Goal: Task Accomplishment & Management: Use online tool/utility

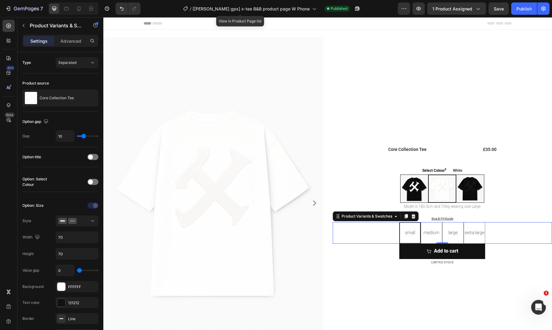
scroll to position [434, 0]
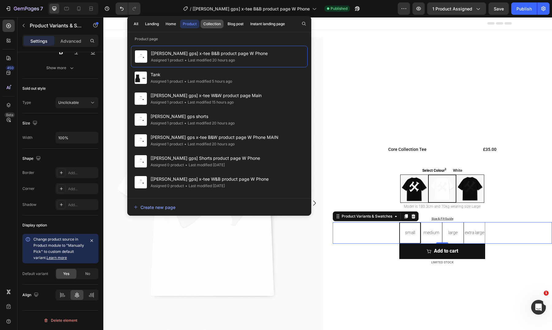
click at [218, 23] on div "Collection" at bounding box center [211, 24] width 17 height 6
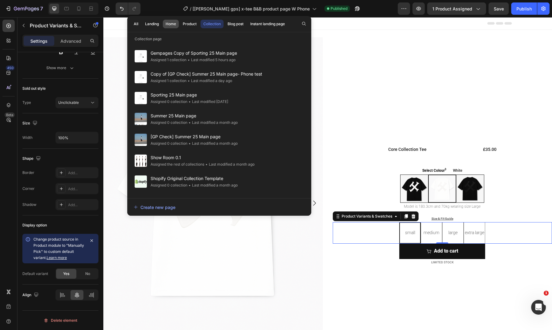
click at [180, 25] on button "Home" at bounding box center [189, 24] width 19 height 9
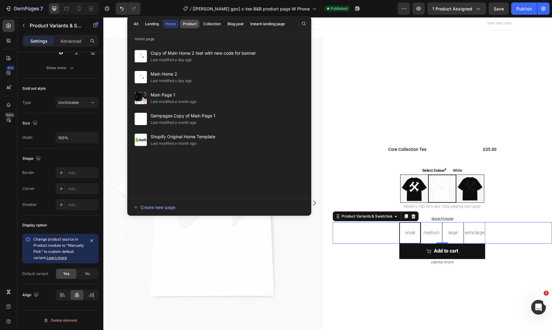
click at [184, 26] on div "Product" at bounding box center [190, 24] width 14 height 6
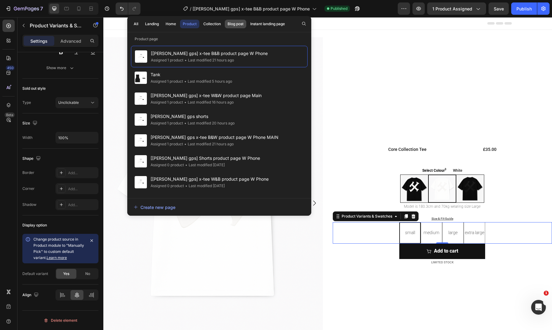
click at [235, 25] on div "Blog post" at bounding box center [236, 24] width 16 height 6
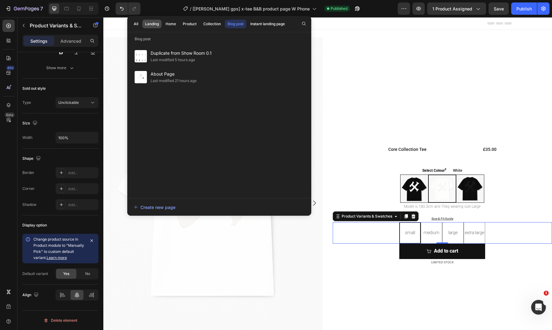
click at [151, 25] on div "Landing" at bounding box center [152, 24] width 14 height 6
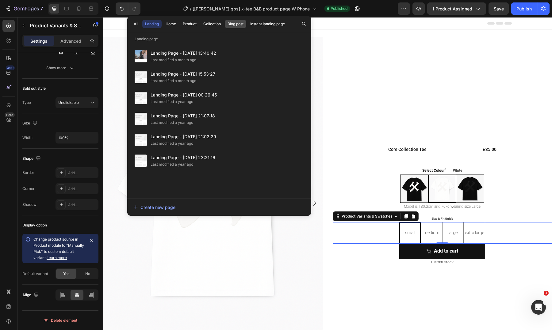
click at [237, 24] on div "Blog post" at bounding box center [236, 24] width 16 height 6
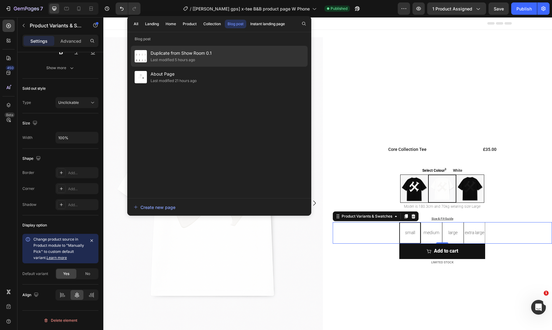
click at [226, 67] on div "Duplicate from Show Room 0.1 Last modified 5 hours ago" at bounding box center [219, 77] width 177 height 21
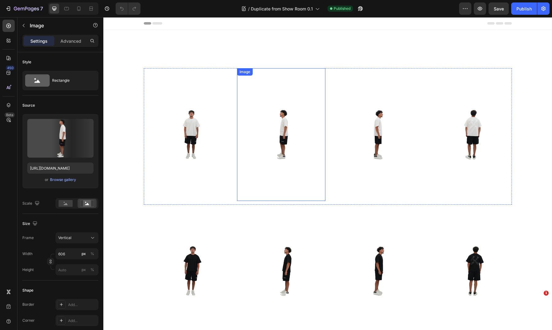
click at [322, 93] on img at bounding box center [281, 134] width 88 height 133
click at [339, 79] on div "Image" at bounding box center [375, 134] width 88 height 133
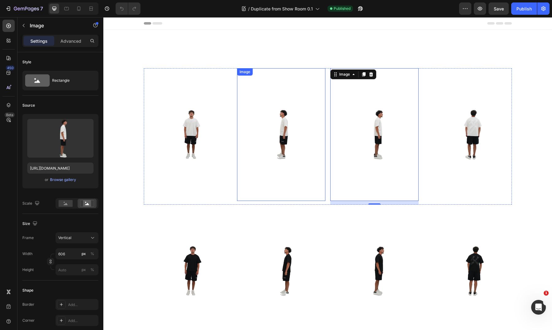
click at [316, 72] on img at bounding box center [281, 134] width 88 height 133
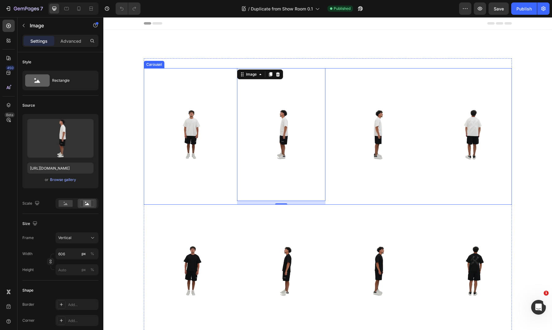
click at [327, 69] on div "Image Image 12 Image Image Image Image Image Image" at bounding box center [328, 136] width 368 height 136
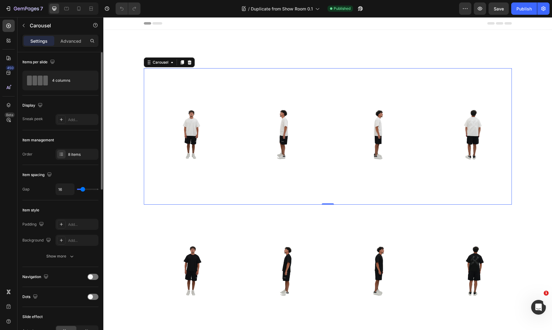
type input "15"
type input "13"
type input "12"
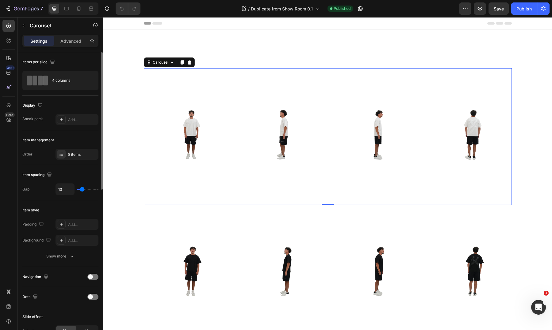
type input "12"
type input "11"
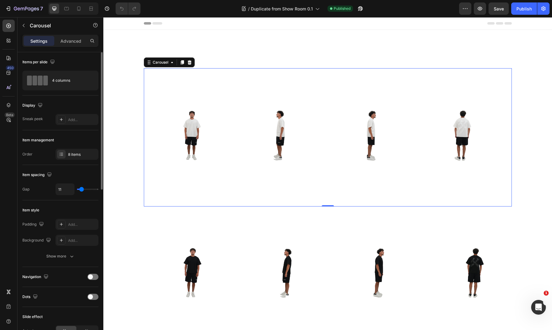
type input "9"
type input "8"
type input "6"
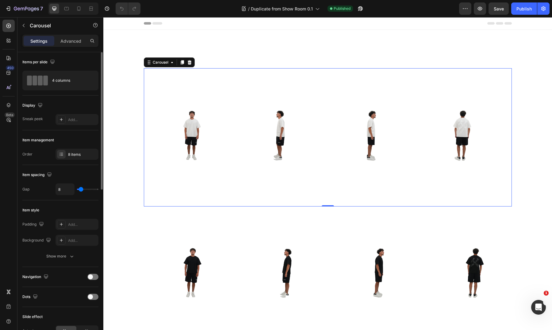
type input "6"
type input "5"
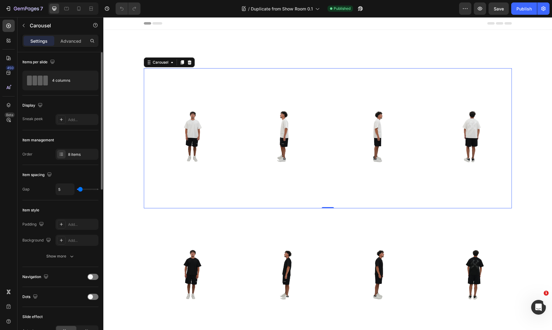
type input "4"
type input "5"
type input "6"
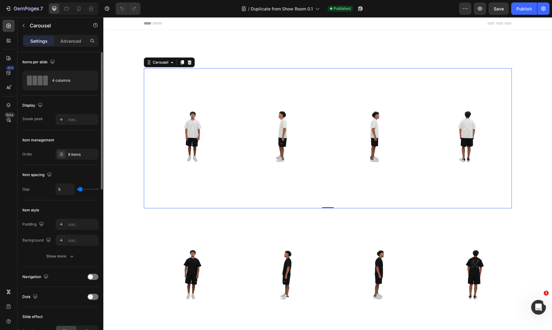
type input "6"
type input "9"
type input "12"
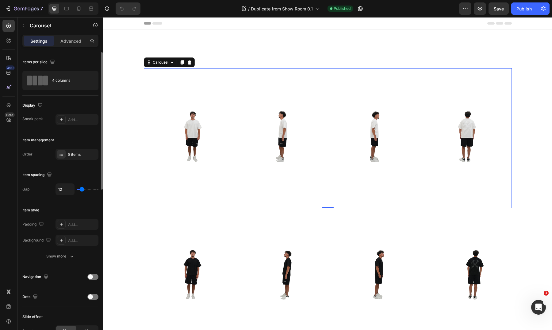
type input "13"
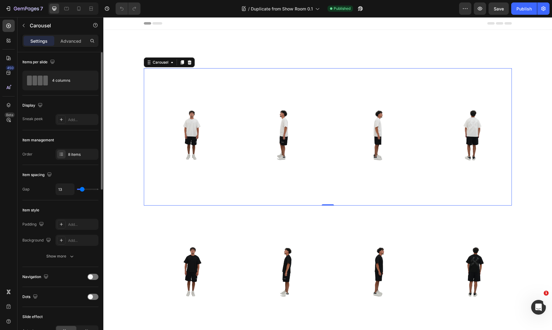
type input "13"
click at [81, 190] on input "range" at bounding box center [87, 188] width 21 height 1
click at [62, 190] on input "13" at bounding box center [65, 189] width 18 height 11
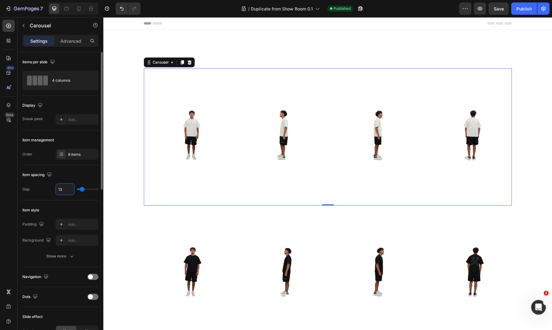
click at [62, 190] on input "13" at bounding box center [65, 189] width 18 height 11
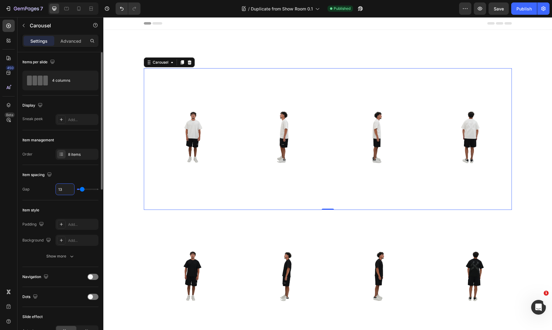
type input "1"
type input "15"
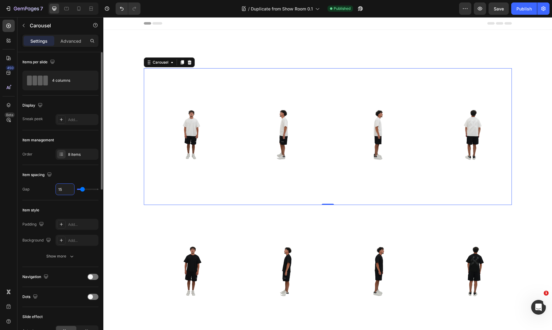
click at [76, 174] on div "Item spacing" at bounding box center [60, 175] width 76 height 10
type input "23"
type input "44"
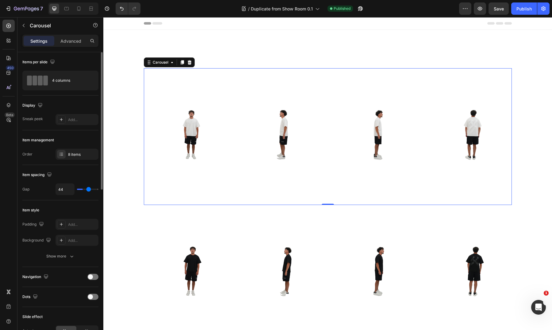
type input "62"
type input "68"
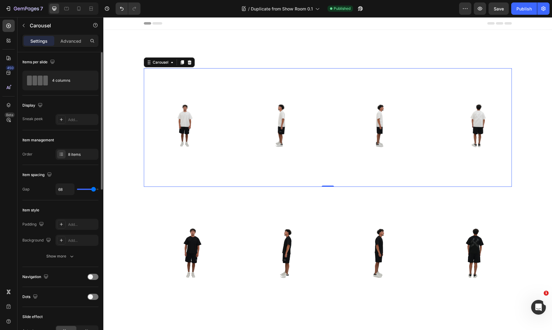
type input "71"
type input "72"
drag, startPoint x: 83, startPoint y: 190, endPoint x: 94, endPoint y: 190, distance: 10.8
type input "72"
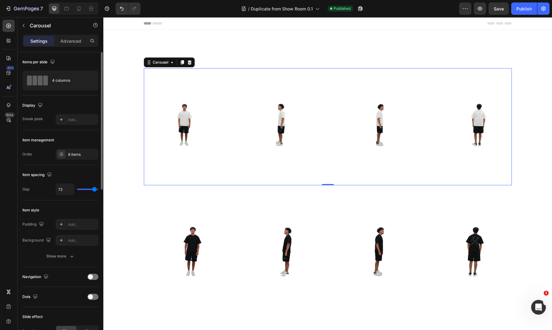
click at [94, 190] on input "range" at bounding box center [87, 188] width 21 height 1
type input "15"
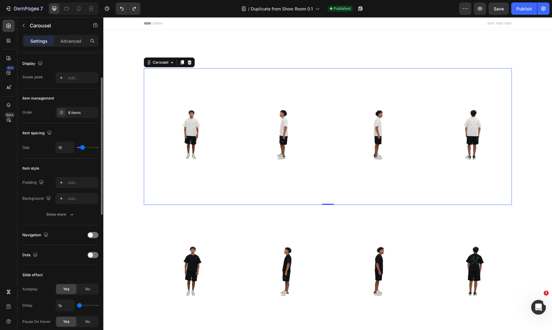
scroll to position [49, 0]
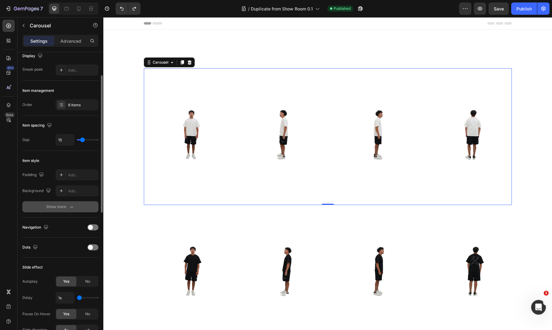
click at [64, 207] on div "Show more" at bounding box center [60, 206] width 29 height 6
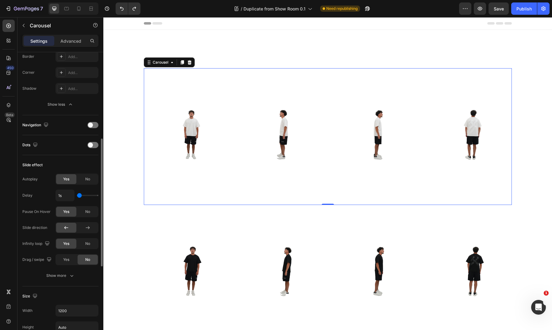
scroll to position [200, 0]
click at [65, 273] on div "Show more" at bounding box center [60, 275] width 29 height 6
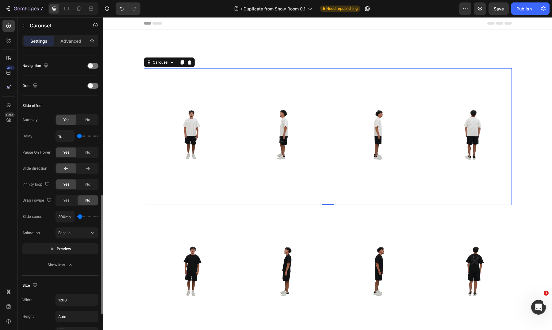
scroll to position [195, 0]
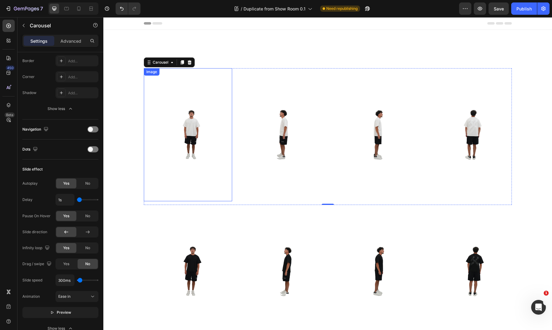
click at [221, 109] on img at bounding box center [188, 134] width 89 height 133
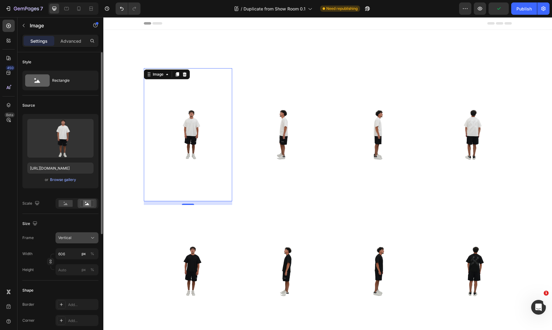
click at [91, 236] on icon at bounding box center [93, 237] width 6 height 6
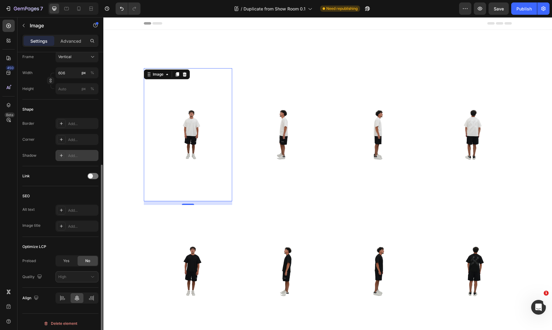
scroll to position [184, 0]
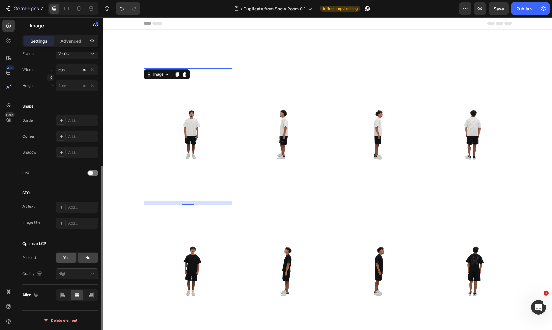
click at [67, 258] on span "Yes" at bounding box center [66, 258] width 6 height 6
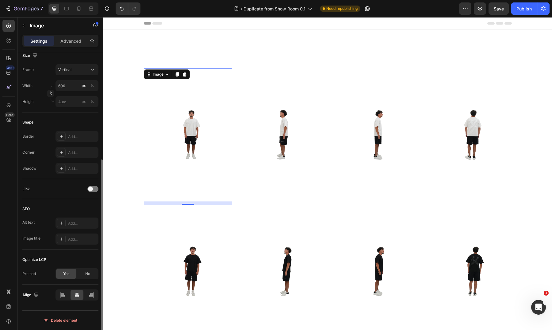
scroll to position [168, 0]
click at [87, 275] on span "No" at bounding box center [87, 274] width 5 height 6
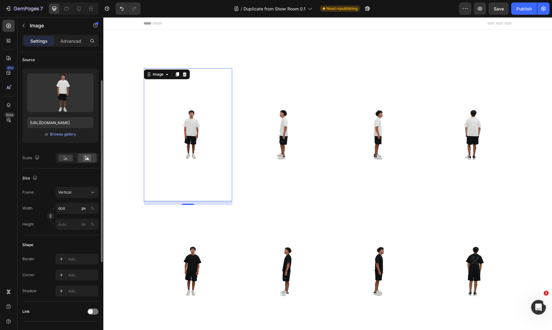
scroll to position [45, 0]
click at [77, 192] on div "Vertical" at bounding box center [73, 192] width 30 height 6
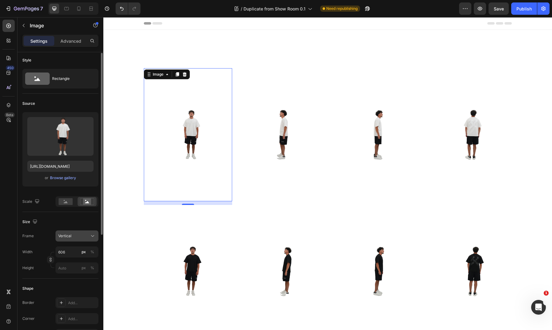
scroll to position [0, 0]
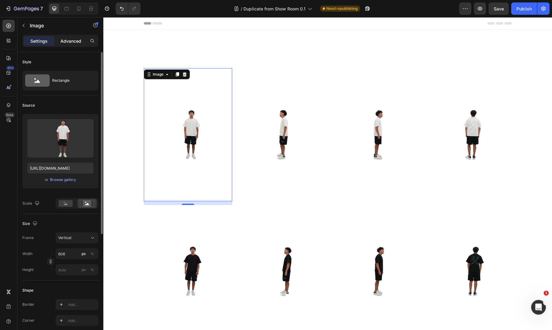
click at [71, 41] on p "Advanced" at bounding box center [70, 41] width 21 height 6
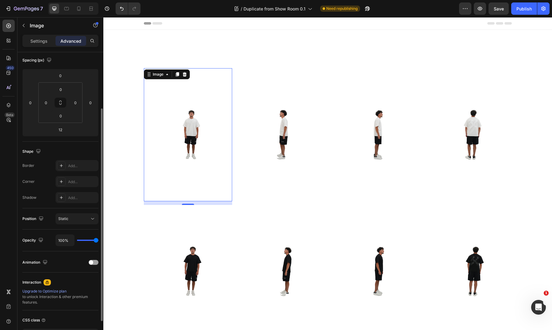
scroll to position [80, 0]
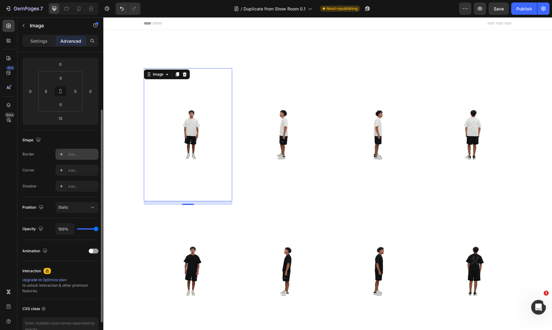
click at [77, 159] on div "Border Add... Corner Add... Shadow Add..." at bounding box center [60, 170] width 76 height 43
click at [77, 157] on div "Add..." at bounding box center [77, 154] width 43 height 11
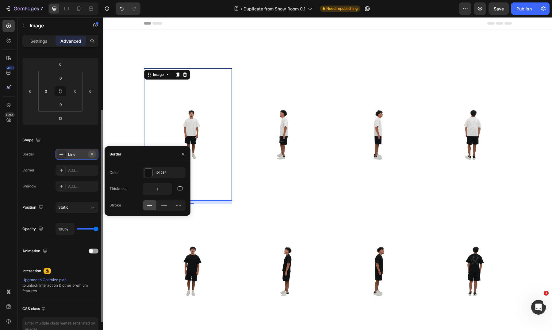
click at [92, 155] on icon "button" at bounding box center [92, 154] width 5 height 5
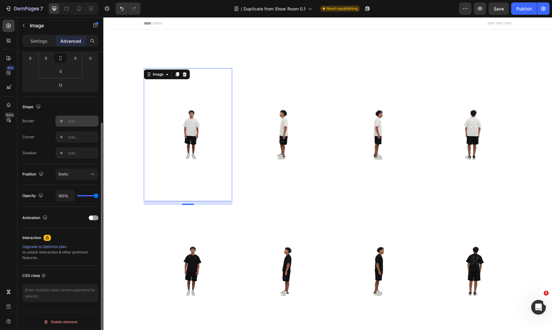
scroll to position [114, 0]
click at [83, 175] on div "Static" at bounding box center [76, 172] width 37 height 6
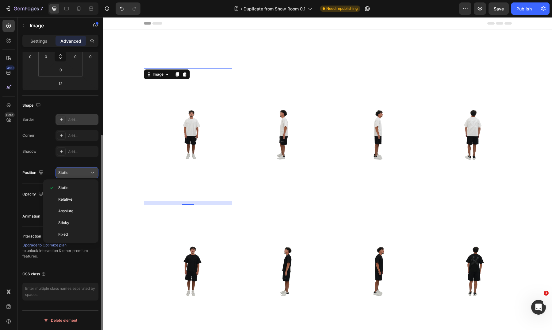
click at [83, 175] on div "Static" at bounding box center [73, 173] width 31 height 6
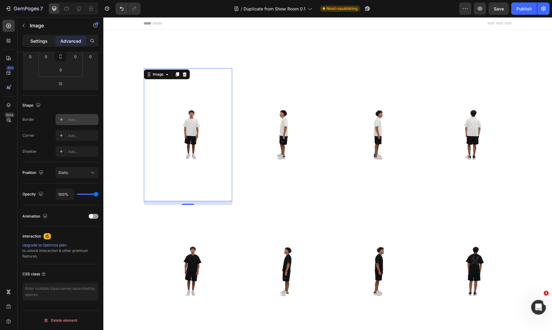
click at [47, 44] on div "Settings" at bounding box center [39, 41] width 31 height 10
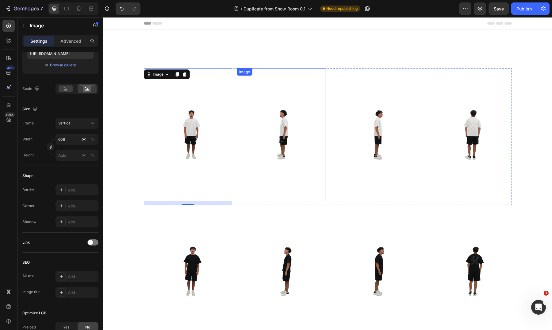
click at [269, 95] on img at bounding box center [281, 134] width 89 height 133
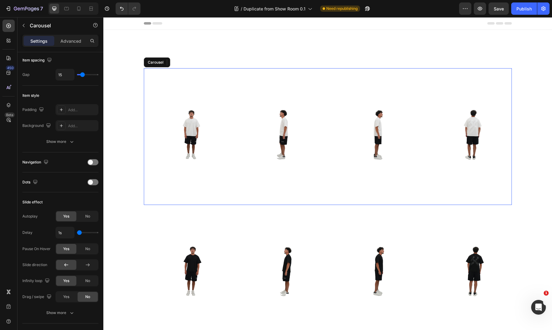
click at [327, 73] on div "Image Image 12 Image Image Image Image Image Image" at bounding box center [328, 136] width 368 height 137
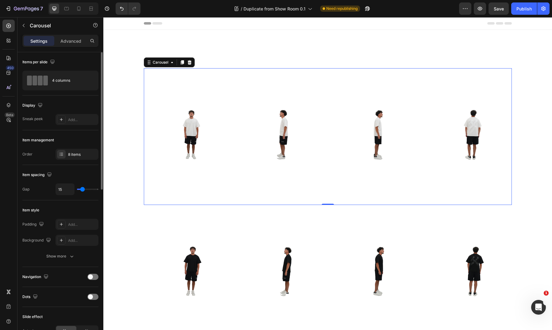
type input "13"
type input "8"
type input "4"
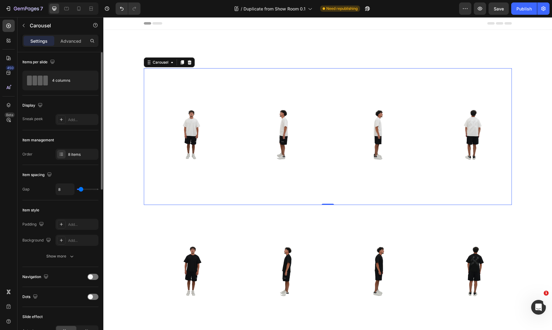
type input "4"
type input "1"
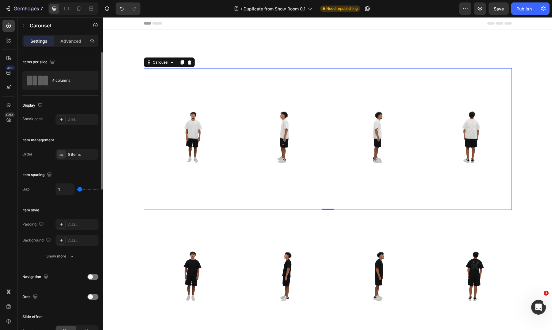
type input "0"
type input "12"
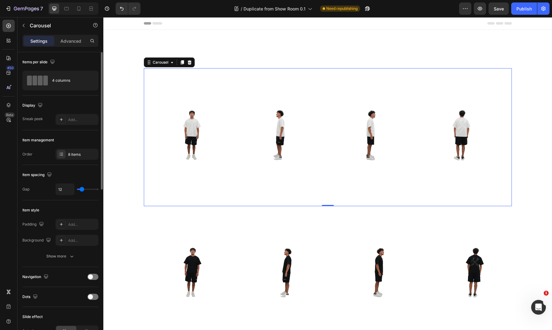
type input "80"
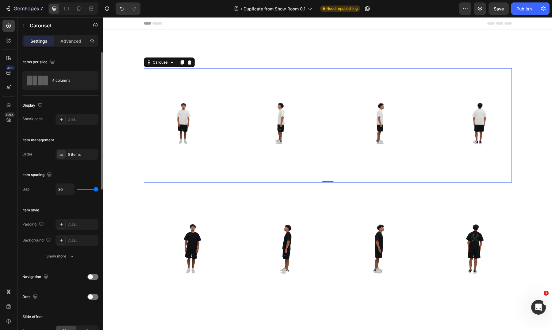
type input "75"
type input "0"
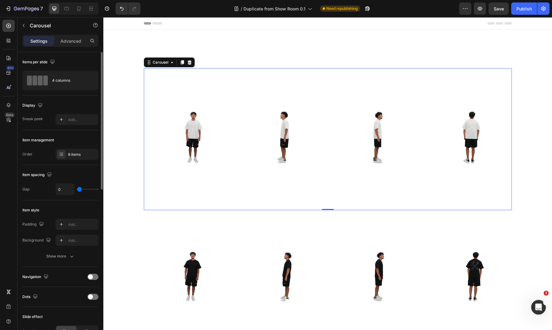
type input "1"
type input "13"
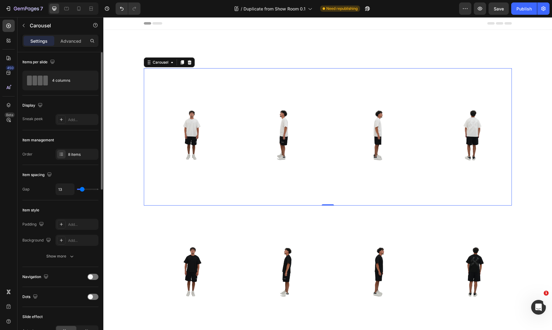
type input "22"
type input "36"
type input "53"
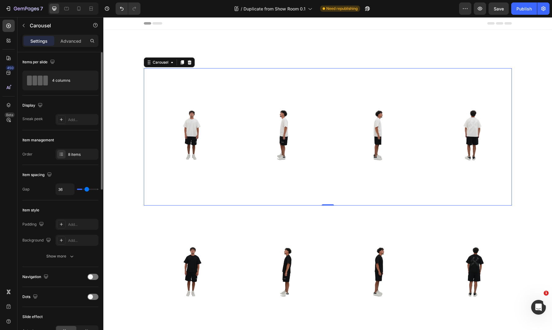
type input "53"
type input "64"
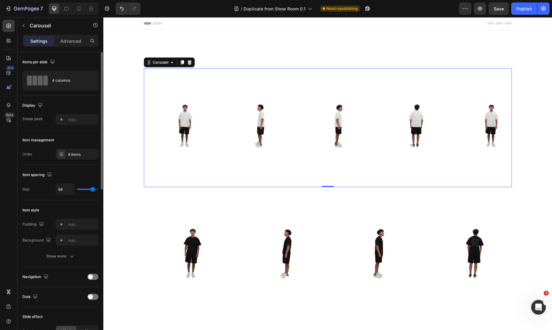
type input "67"
type input "68"
type input "67"
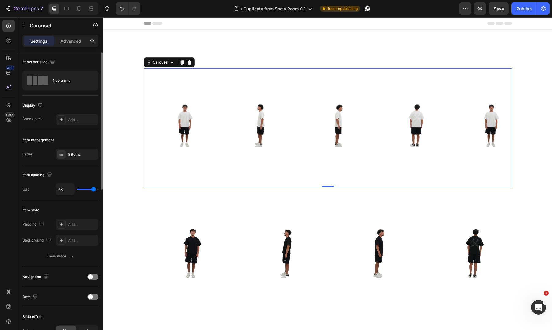
type input "67"
type input "55"
type input "29"
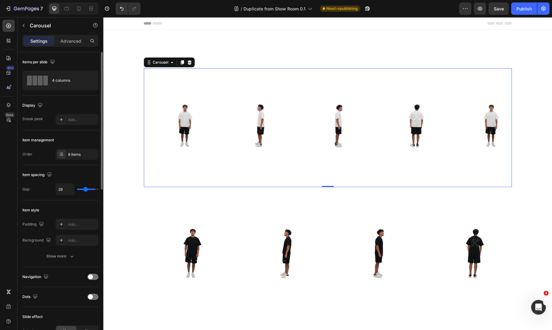
type input "0"
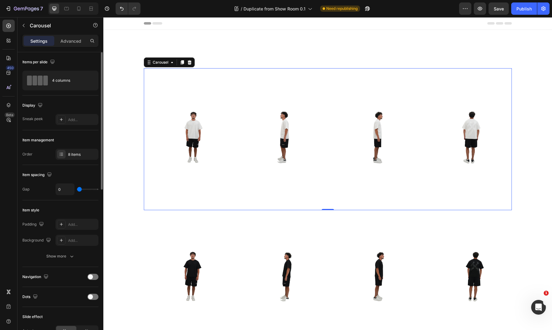
drag, startPoint x: 81, startPoint y: 188, endPoint x: 36, endPoint y: 194, distance: 46.1
type input "0"
click at [36, 194] on div "Gap 0" at bounding box center [60, 189] width 76 height 12
click at [60, 191] on input "0" at bounding box center [65, 189] width 18 height 11
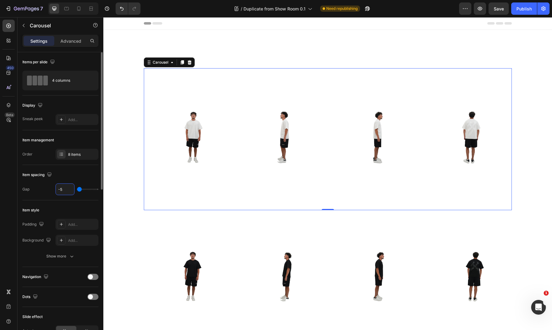
type input "0"
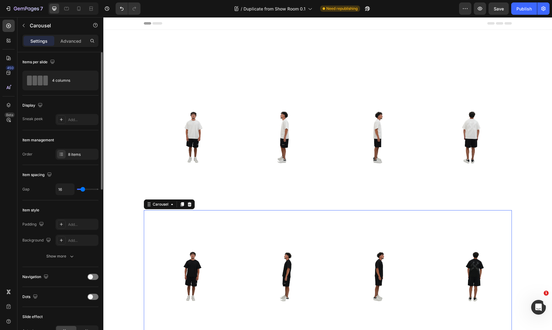
click at [328, 222] on div "Image Image Image Image Image Image Image Image" at bounding box center [328, 278] width 368 height 136
drag, startPoint x: 85, startPoint y: 188, endPoint x: 62, endPoint y: 188, distance: 23.0
click at [62, 188] on div "16" at bounding box center [77, 189] width 43 height 12
type input "15"
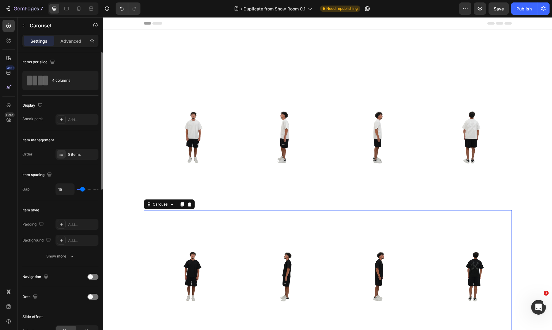
type input "0"
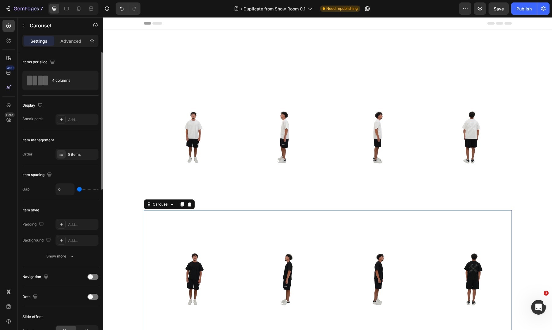
drag, startPoint x: 82, startPoint y: 188, endPoint x: 66, endPoint y: 188, distance: 15.7
type input "0"
click at [66, 188] on div "0" at bounding box center [77, 189] width 43 height 12
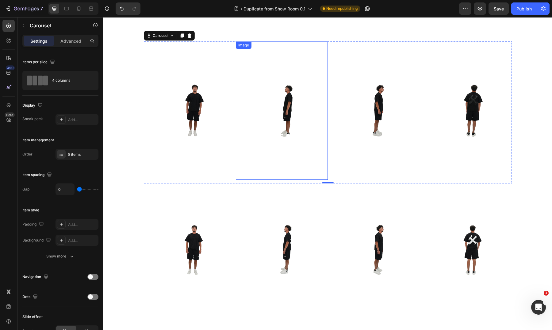
scroll to position [197, 0]
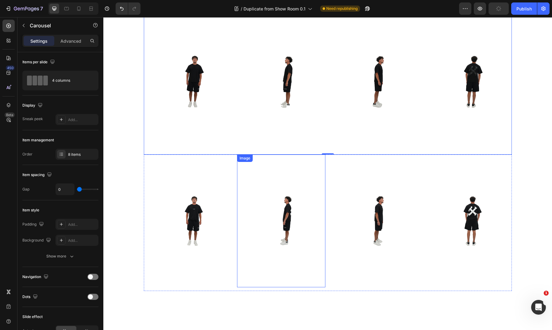
click at [313, 178] on img at bounding box center [281, 220] width 88 height 133
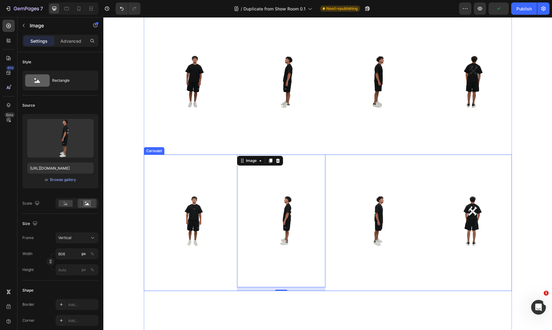
click at [326, 165] on div "Image Image 12 Image Image Image Image Image Image" at bounding box center [328, 222] width 368 height 136
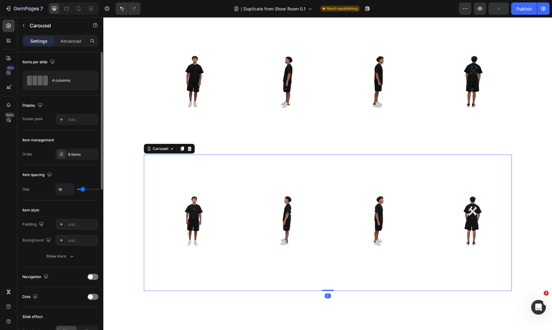
type input "20"
type input "19"
type input "0"
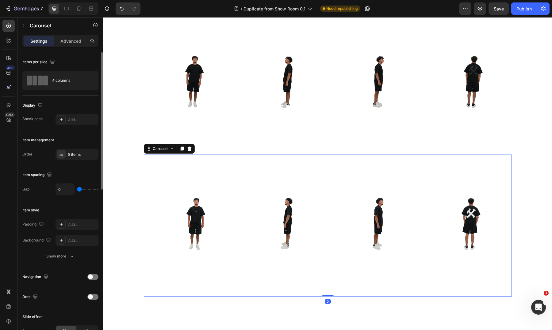
drag, startPoint x: 83, startPoint y: 189, endPoint x: 56, endPoint y: 190, distance: 26.4
type input "0"
click at [56, 190] on div "0" at bounding box center [77, 189] width 43 height 12
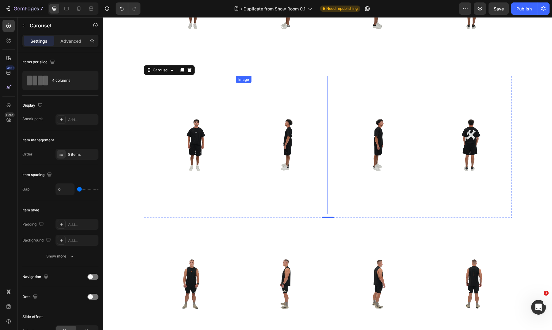
scroll to position [284, 0]
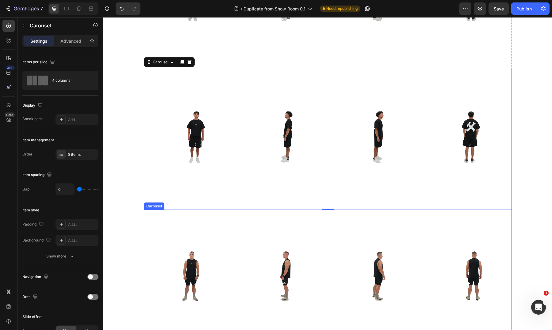
click at [325, 226] on div "Image Image Image Image Image Image Image Image" at bounding box center [328, 278] width 368 height 136
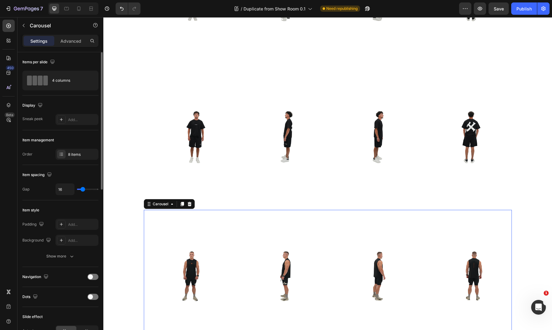
type input "1"
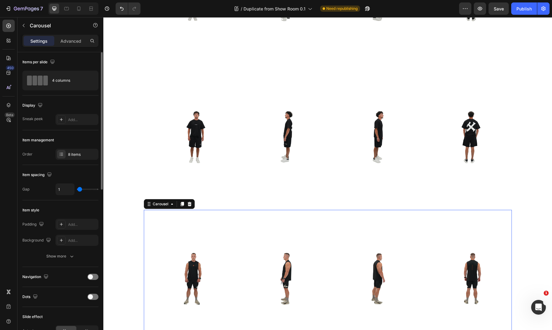
type input "0"
drag, startPoint x: 82, startPoint y: 188, endPoint x: 69, endPoint y: 189, distance: 12.3
type input "0"
click at [69, 189] on div "0" at bounding box center [77, 189] width 43 height 12
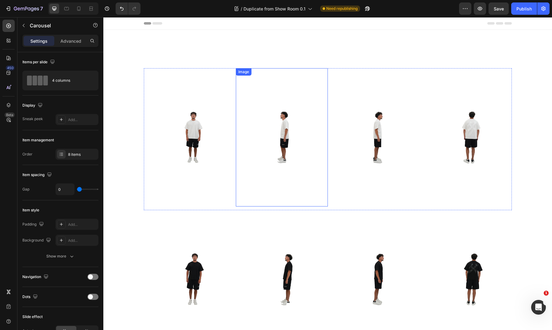
scroll to position [0, 0]
click at [330, 124] on img at bounding box center [374, 137] width 92 height 138
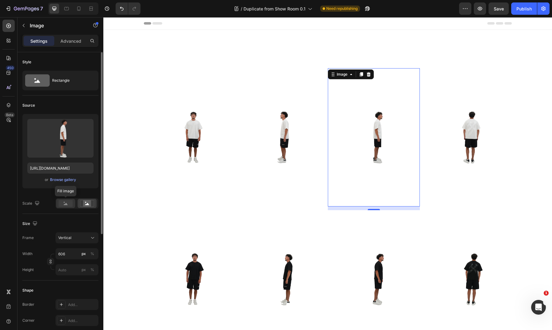
click at [64, 203] on rect at bounding box center [66, 203] width 14 height 7
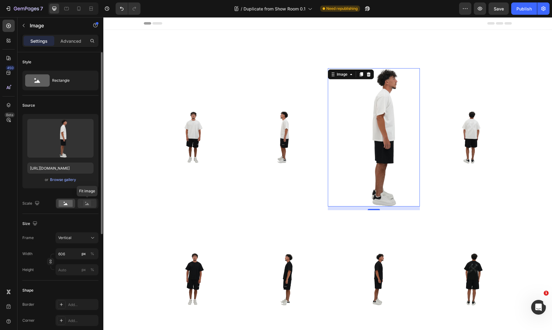
click at [91, 206] on icon at bounding box center [87, 203] width 14 height 7
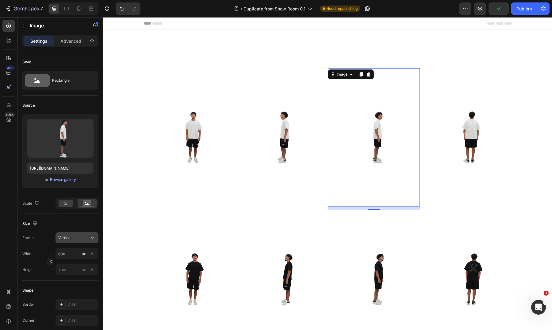
click at [87, 236] on div "Vertical" at bounding box center [73, 238] width 30 height 6
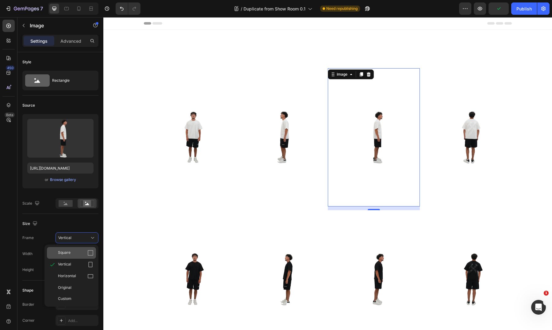
click at [88, 254] on icon at bounding box center [91, 253] width 6 height 6
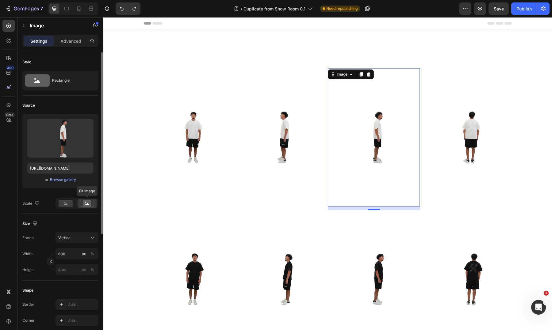
click at [88, 204] on icon at bounding box center [87, 204] width 4 height 2
click at [69, 205] on rect at bounding box center [66, 203] width 14 height 7
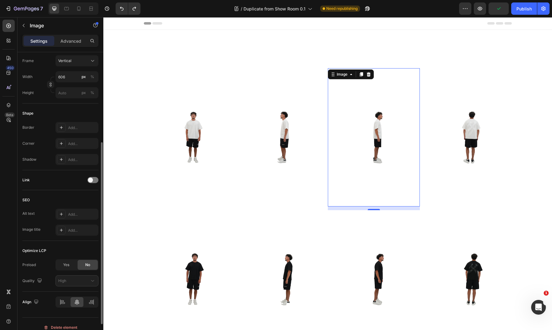
scroll to position [184, 0]
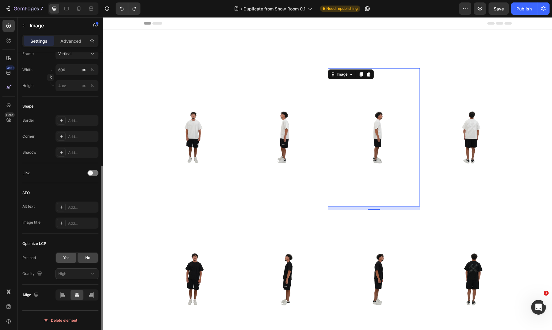
click at [68, 255] on span "Yes" at bounding box center [66, 258] width 6 height 6
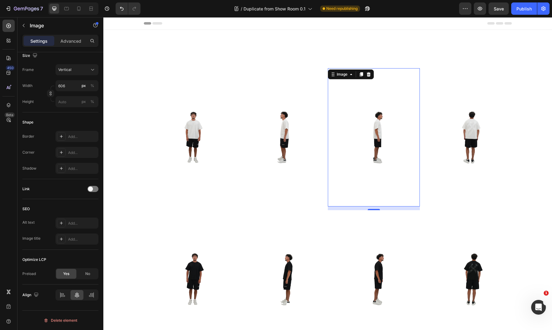
click at [328, 71] on div "Image" at bounding box center [351, 74] width 46 height 10
click at [317, 74] on img at bounding box center [282, 137] width 92 height 138
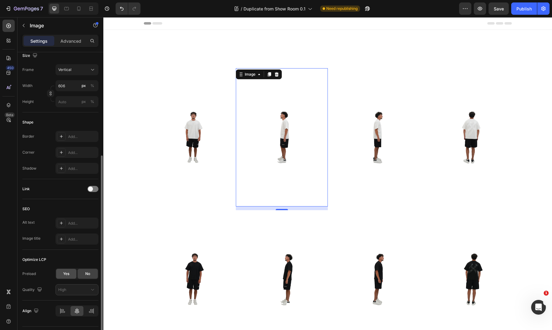
click at [73, 274] on div "Yes" at bounding box center [66, 274] width 20 height 10
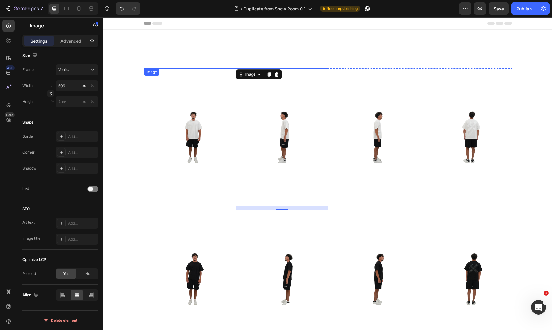
click at [175, 118] on img at bounding box center [190, 137] width 92 height 138
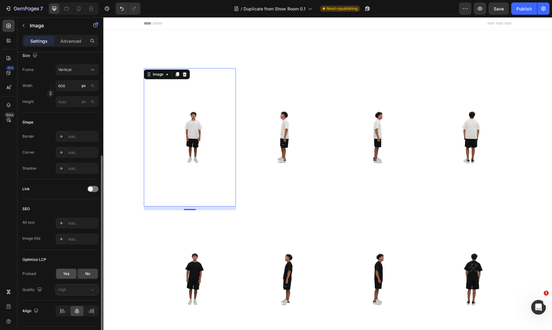
click at [67, 272] on span "Yes" at bounding box center [66, 274] width 6 height 6
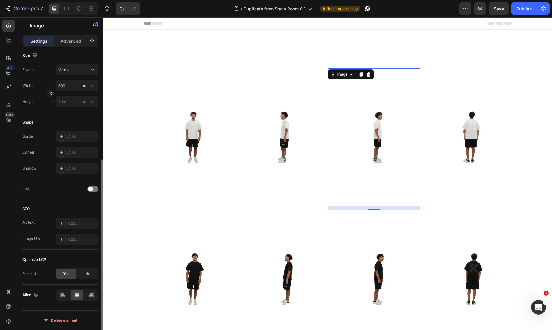
click at [414, 81] on img at bounding box center [374, 137] width 92 height 138
click at [422, 73] on div "Image" at bounding box center [427, 72] width 13 height 6
click at [416, 72] on img at bounding box center [374, 137] width 92 height 138
click at [325, 71] on img at bounding box center [282, 137] width 92 height 138
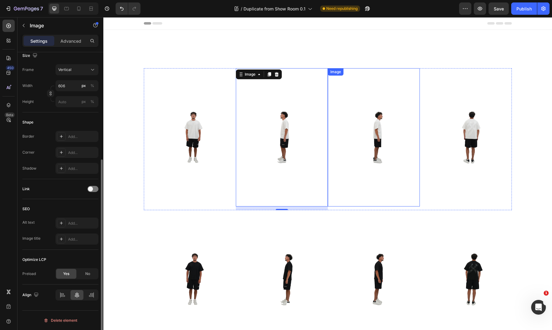
click at [366, 206] on img at bounding box center [374, 137] width 92 height 138
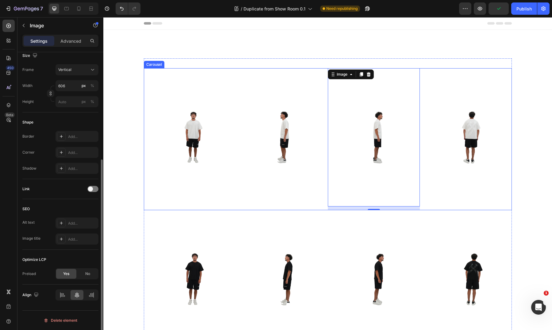
click at [429, 207] on div "Image" at bounding box center [466, 139] width 92 height 142
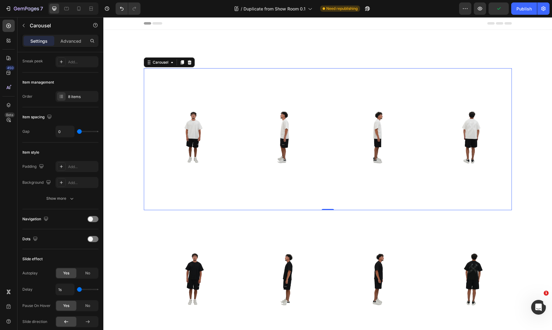
scroll to position [326, 0]
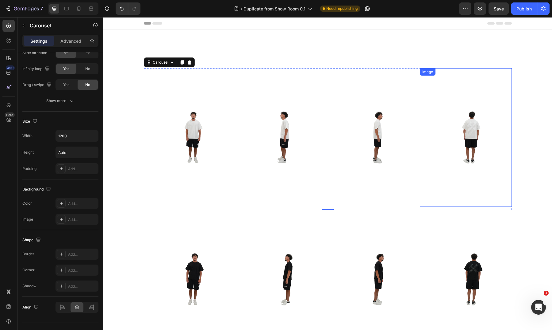
click at [454, 127] on img at bounding box center [466, 137] width 92 height 138
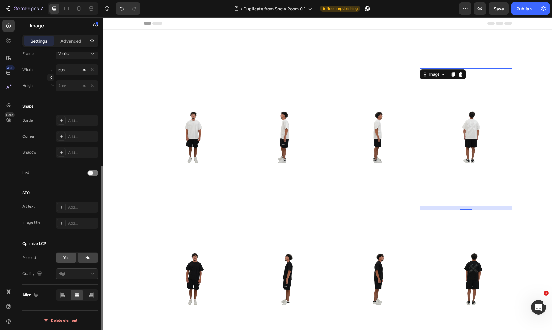
click at [70, 255] on div "Yes" at bounding box center [66, 258] width 20 height 10
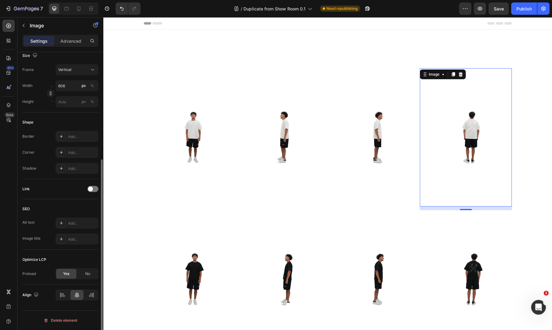
scroll to position [168, 0]
click at [187, 265] on img at bounding box center [190, 279] width 92 height 138
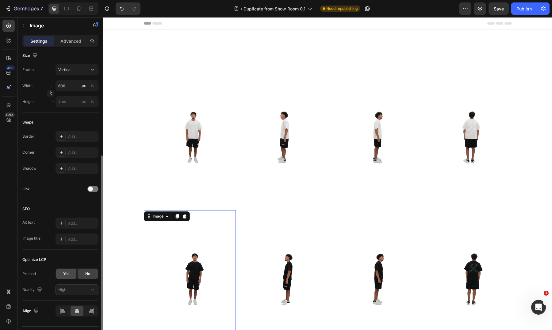
click at [67, 273] on span "Yes" at bounding box center [66, 274] width 6 height 6
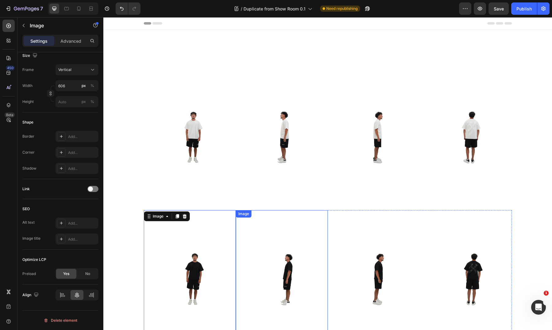
click at [270, 267] on img at bounding box center [282, 279] width 92 height 138
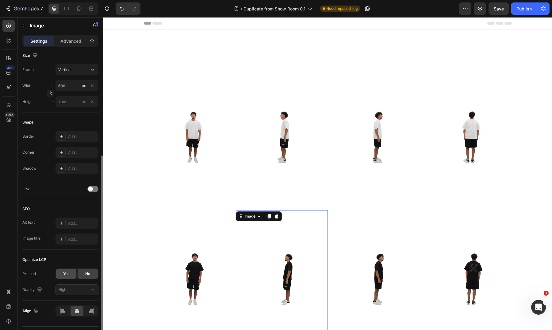
click at [73, 276] on div "Yes" at bounding box center [66, 274] width 20 height 10
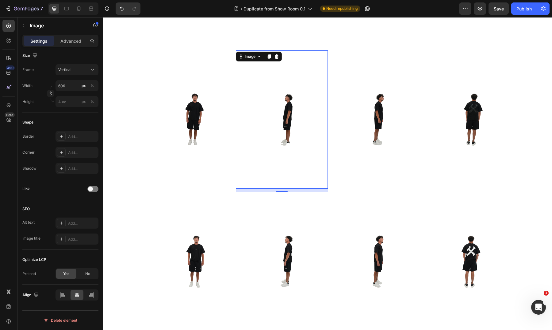
scroll to position [204, 0]
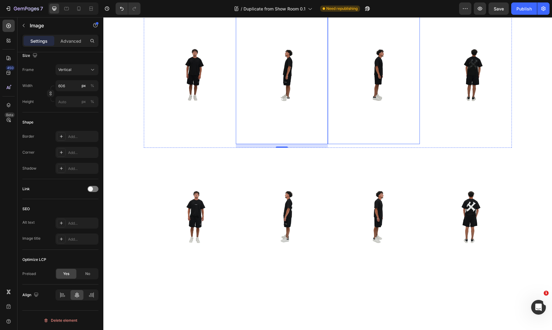
click at [395, 48] on img at bounding box center [374, 75] width 92 height 138
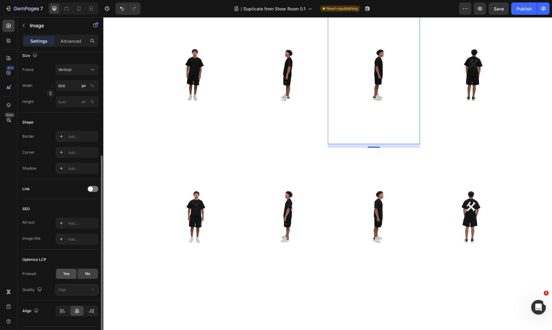
click at [67, 273] on span "Yes" at bounding box center [66, 274] width 6 height 6
click at [443, 71] on img at bounding box center [466, 75] width 92 height 138
click at [71, 271] on div "Yes" at bounding box center [66, 274] width 20 height 10
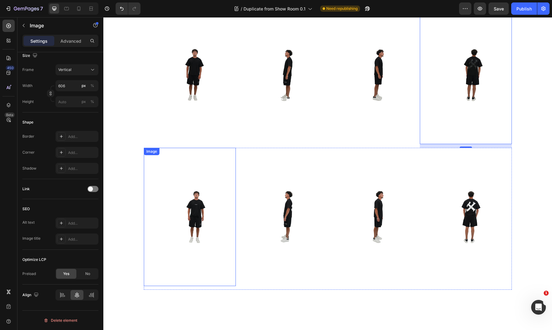
click at [201, 204] on img at bounding box center [190, 217] width 92 height 138
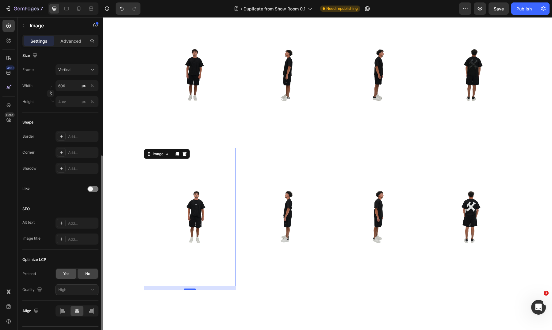
click at [68, 274] on span "Yes" at bounding box center [66, 274] width 6 height 6
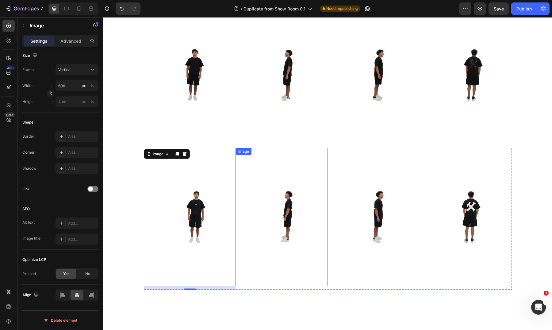
click at [281, 208] on img at bounding box center [282, 217] width 92 height 138
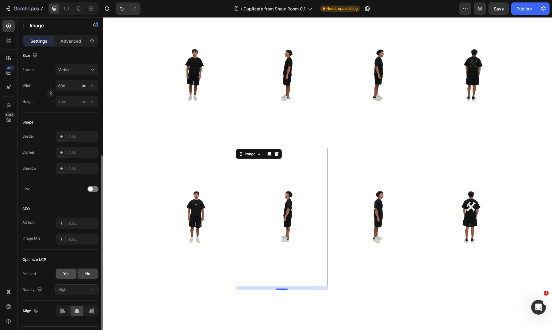
click at [69, 277] on div "Yes" at bounding box center [66, 274] width 20 height 10
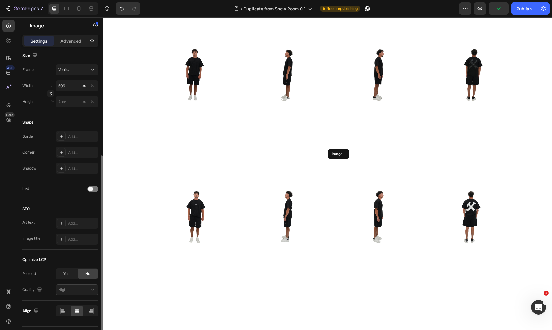
click at [389, 222] on img at bounding box center [374, 217] width 92 height 138
click at [66, 273] on span "Yes" at bounding box center [66, 274] width 6 height 6
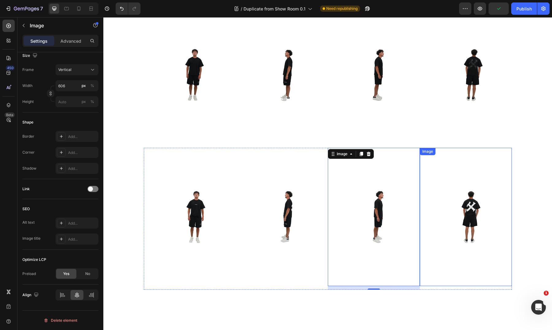
click at [485, 205] on img at bounding box center [466, 217] width 92 height 138
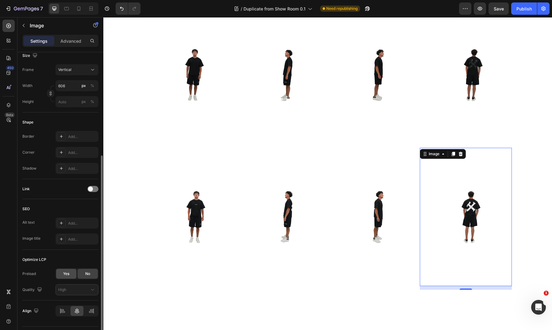
click at [70, 273] on div "Yes" at bounding box center [66, 274] width 20 height 10
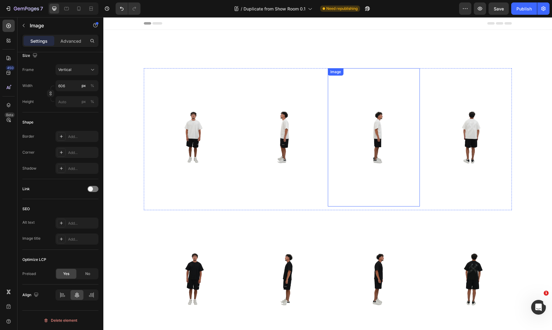
scroll to position [0, 0]
click at [519, 9] on div "Publish" at bounding box center [524, 9] width 15 height 6
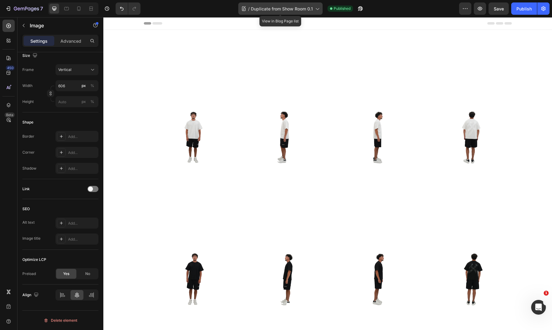
click at [294, 9] on span "Duplicate from Show Room 0.1" at bounding box center [282, 9] width 62 height 6
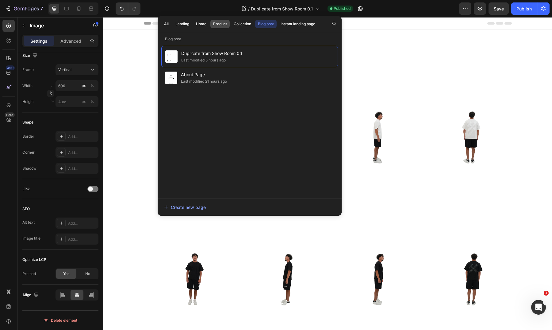
click at [223, 24] on div "Product" at bounding box center [220, 24] width 14 height 6
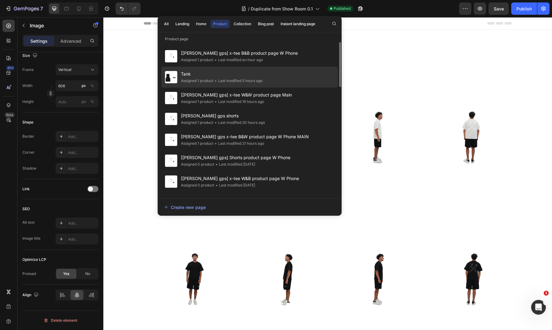
click at [235, 77] on span "Tank" at bounding box center [222, 73] width 82 height 7
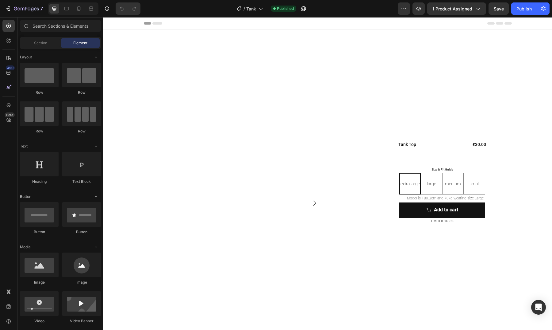
radio input "true"
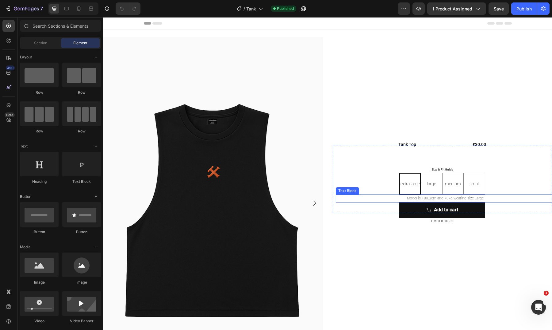
click at [443, 197] on p "Model is 180.3cm and 70kg wearing size Large" at bounding box center [446, 198] width 218 height 7
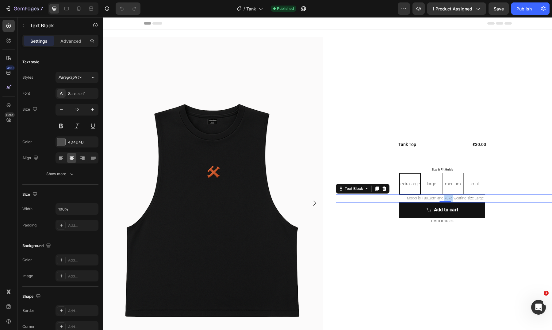
click at [443, 197] on p "Model is 180.3cm and 70kg wearing size Large" at bounding box center [446, 198] width 218 height 7
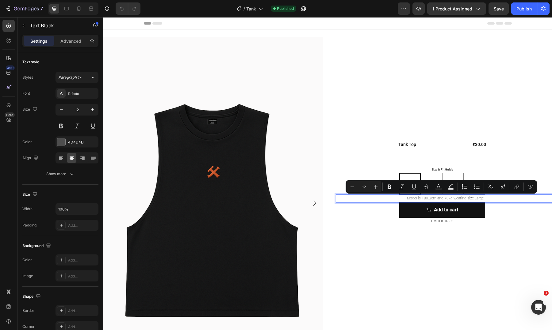
click at [425, 198] on p "Model is 180.3cm and 70kg wearing size Large" at bounding box center [446, 198] width 218 height 7
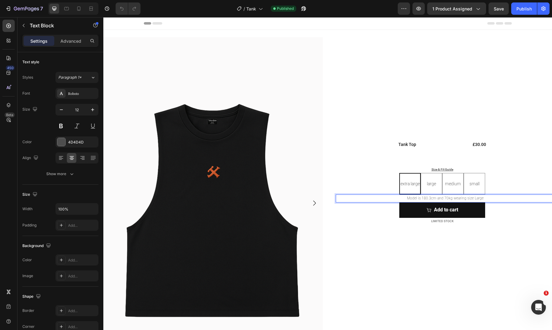
click at [422, 198] on p "Model is 180.3cm and 70kg wearing size Large" at bounding box center [446, 198] width 218 height 7
click at [420, 198] on p "Model is 180.3cm and 70kg wearing size Large" at bounding box center [446, 198] width 218 height 7
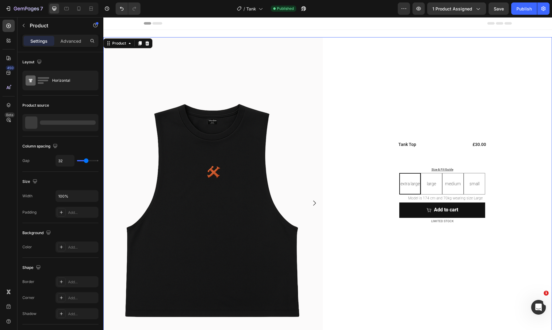
click at [458, 235] on div "Image Image Row Tank Top Product Title £30.00 Product Price Product Price Row S…" at bounding box center [443, 205] width 220 height 336
click at [475, 199] on p "Model is 174 cm and 70kg wearing size Large" at bounding box center [446, 198] width 218 height 7
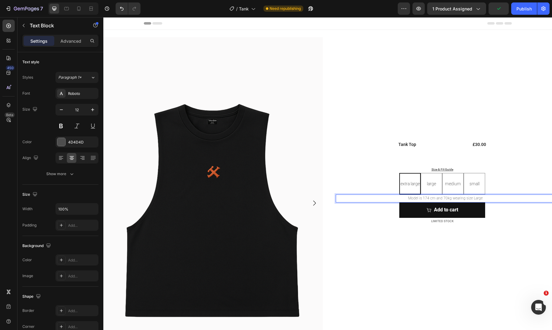
click at [472, 198] on p "Model is 174 cm and 70kg wearing size Large" at bounding box center [446, 198] width 218 height 7
click at [313, 204] on icon "Carousel Next Arrow" at bounding box center [314, 202] width 7 height 7
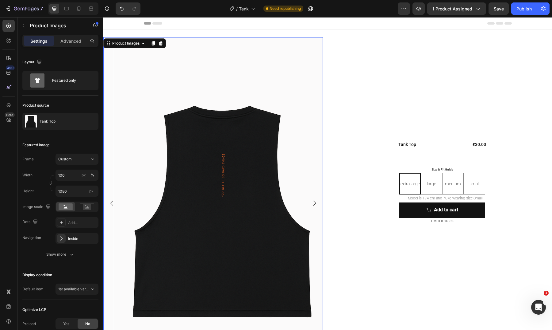
click at [313, 204] on icon "Carousel Next Arrow" at bounding box center [314, 202] width 7 height 7
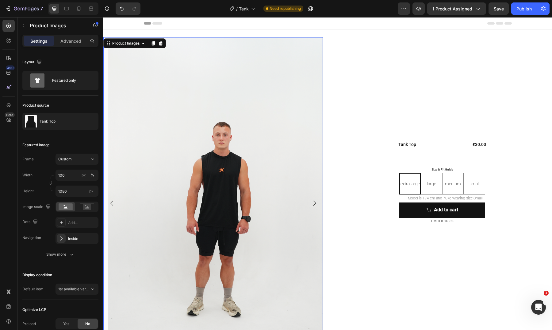
click at [313, 204] on icon "Carousel Next Arrow" at bounding box center [314, 202] width 7 height 7
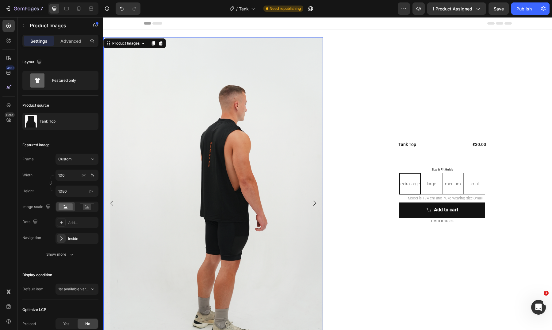
click at [313, 204] on icon "Carousel Next Arrow" at bounding box center [314, 202] width 3 height 5
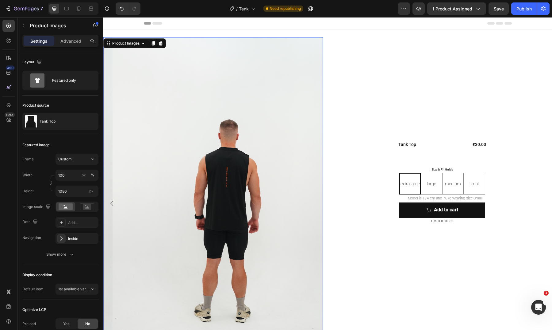
click at [112, 206] on icon "Carousel Back Arrow" at bounding box center [111, 202] width 7 height 7
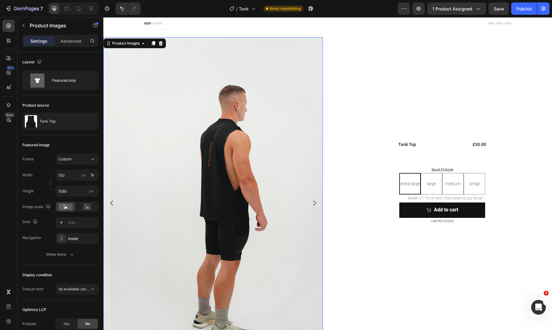
click at [110, 203] on icon "Carousel Back Arrow" at bounding box center [111, 202] width 7 height 7
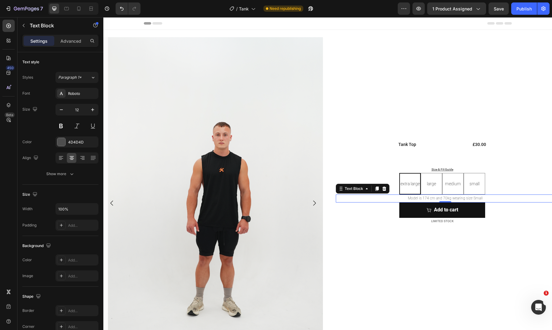
click at [452, 198] on p "Model is 174 cm and 70kg wearing size Small" at bounding box center [446, 198] width 218 height 7
click at [441, 198] on p "Model is 174 cm and 70kg wearing size Small" at bounding box center [446, 198] width 218 height 7
click at [446, 198] on p "Model is 174 cm and 73kg wearing size Small" at bounding box center [446, 198] width 218 height 7
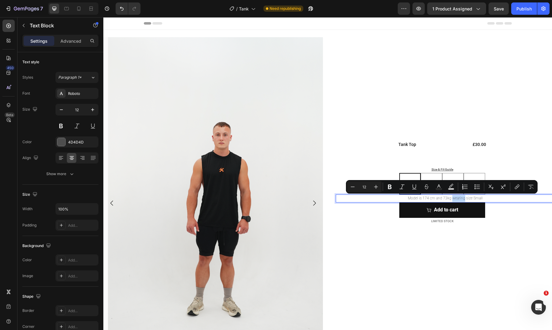
copy p "Model is 174 cm and 73kg wearing size Small"
click at [524, 11] on div "Publish" at bounding box center [524, 9] width 15 height 6
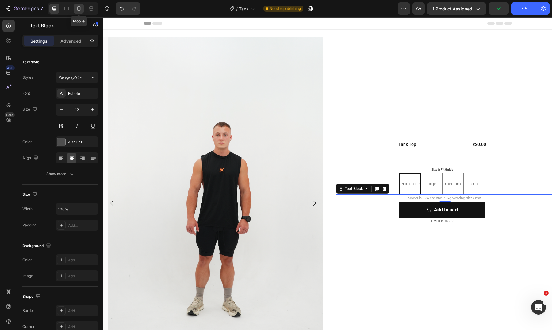
click at [80, 10] on icon at bounding box center [79, 9] width 6 height 6
type input "14"
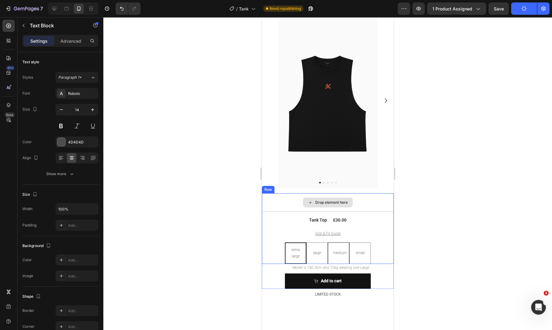
scroll to position [26, 0]
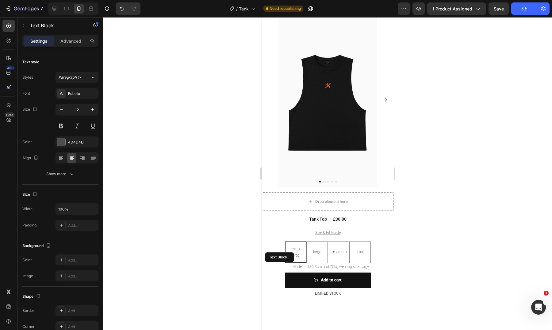
click at [327, 263] on p "Model is 180.3cm and 70kg wearing size Large" at bounding box center [330, 266] width 131 height 7
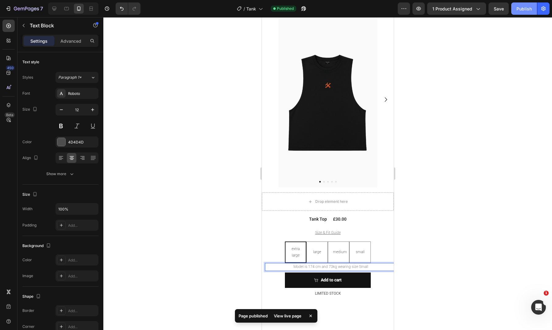
click at [528, 5] on button "Publish" at bounding box center [525, 8] width 26 height 12
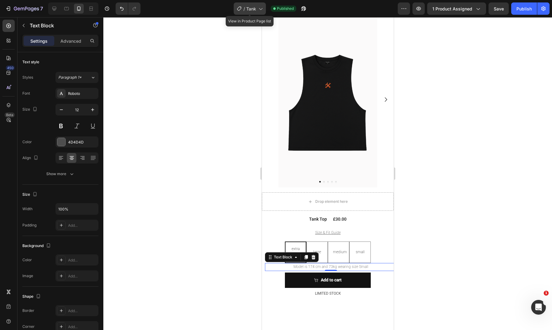
click at [247, 10] on span "Tank" at bounding box center [251, 9] width 10 height 6
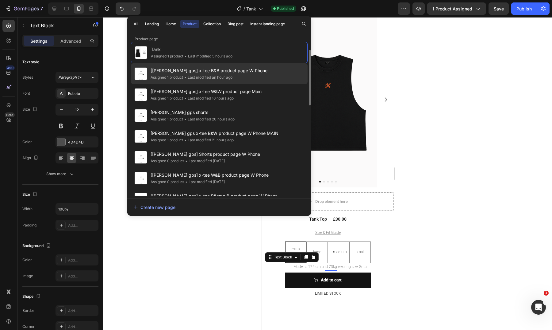
scroll to position [0, 0]
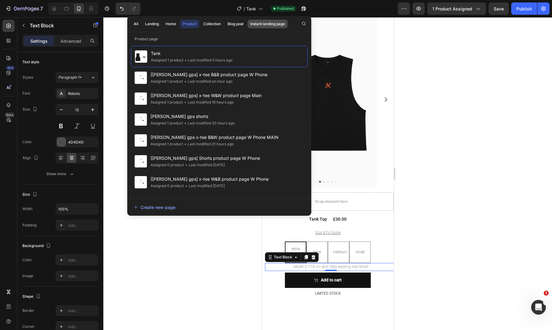
click at [257, 23] on div "Instant landing page" at bounding box center [267, 24] width 35 height 6
click at [233, 23] on div "Blog post" at bounding box center [236, 24] width 16 height 6
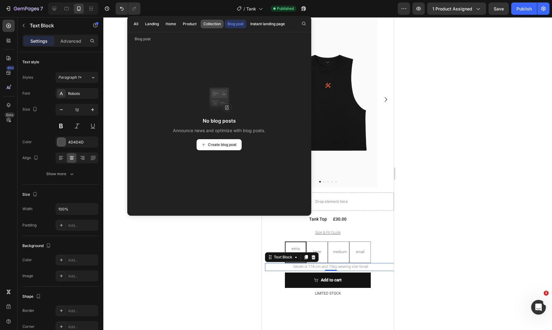
click at [208, 24] on div "Collection" at bounding box center [211, 24] width 17 height 6
click at [233, 24] on div "Blog post" at bounding box center [236, 24] width 16 height 6
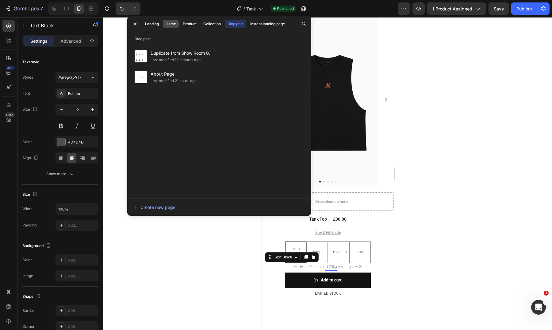
click at [169, 25] on div "Home" at bounding box center [171, 24] width 10 height 6
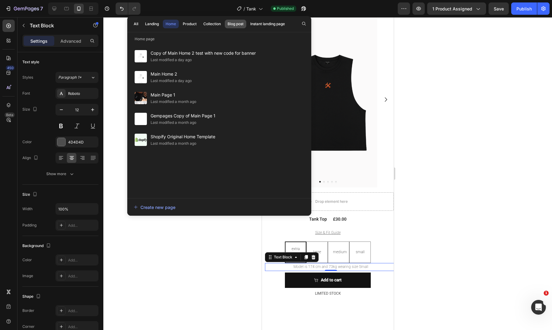
click at [236, 24] on div "Blog post" at bounding box center [236, 24] width 16 height 6
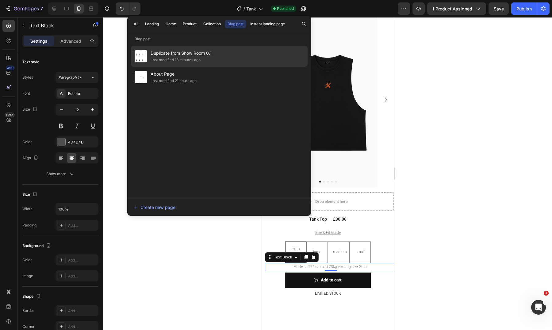
click at [212, 54] on span "Duplicate from Show Room 0.1" at bounding box center [181, 52] width 61 height 7
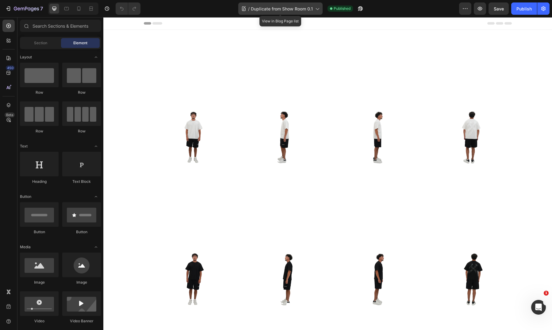
click at [307, 10] on span "Duplicate from Show Room 0.1" at bounding box center [282, 9] width 62 height 6
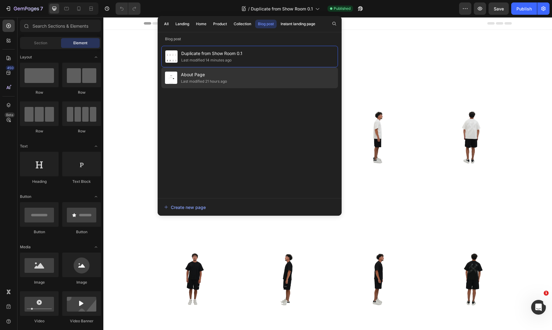
click at [226, 78] on span "About Page" at bounding box center [204, 74] width 46 height 7
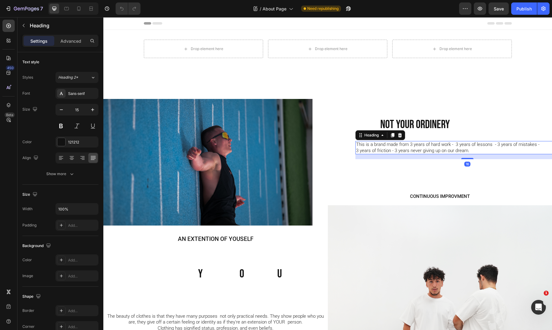
click at [410, 149] on h2 "This is a brand made from 3 years of hard work - 3 years of lessons - 3 years o…" at bounding box center [468, 147] width 225 height 13
click at [75, 171] on button "Show more" at bounding box center [60, 173] width 76 height 11
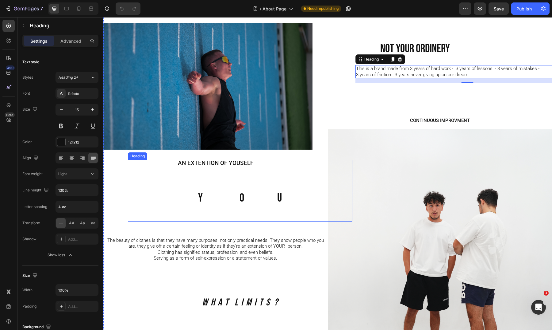
scroll to position [82, 0]
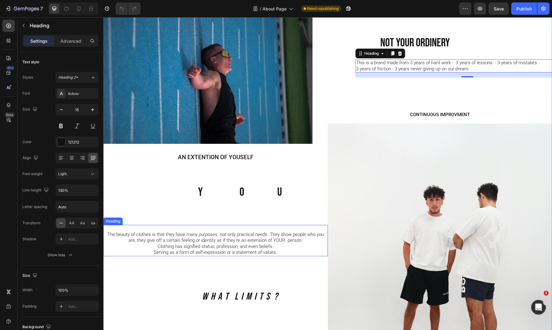
click at [229, 236] on h2 "The beauty of clothes is that they have many purposes not only practical needs.…" at bounding box center [215, 240] width 225 height 31
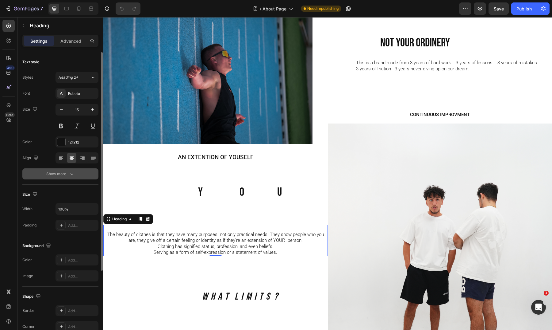
click at [78, 171] on button "Show more" at bounding box center [60, 173] width 76 height 11
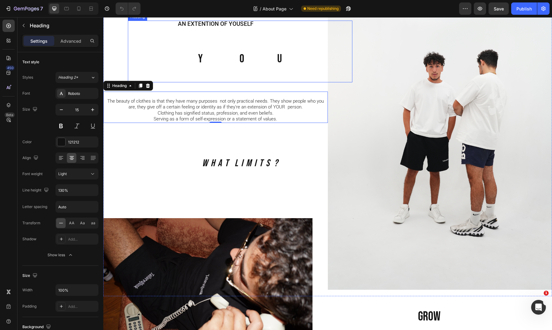
scroll to position [277, 0]
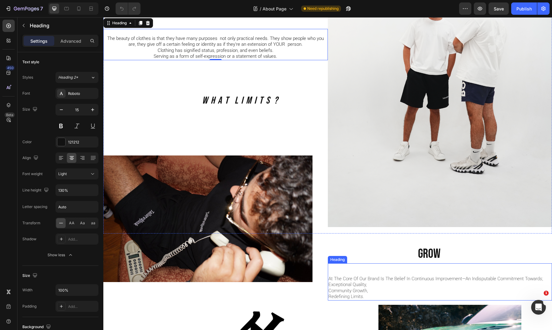
click at [361, 278] on h2 "at the core of our brand is the belief in continuous improvement—an indisputabl…" at bounding box center [440, 281] width 225 height 37
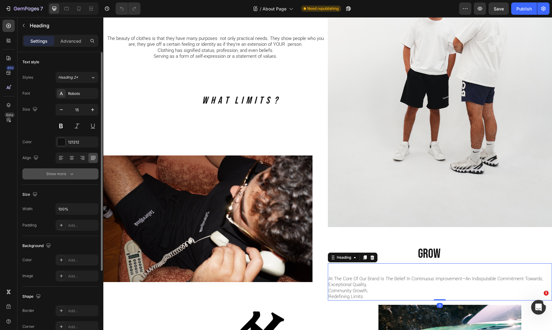
click at [59, 171] on div "Show more" at bounding box center [60, 174] width 29 height 6
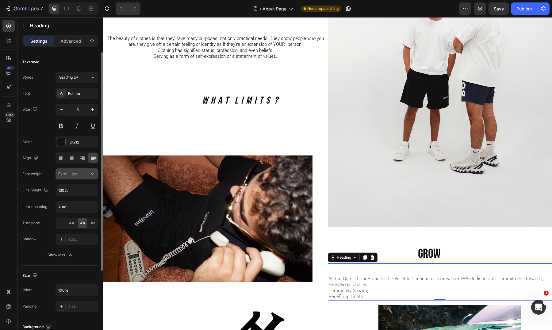
click at [86, 173] on div "Extra Light" at bounding box center [73, 174] width 31 height 6
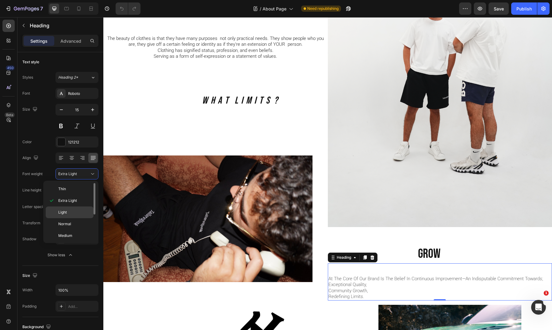
click at [78, 210] on p "Light" at bounding box center [74, 212] width 33 height 6
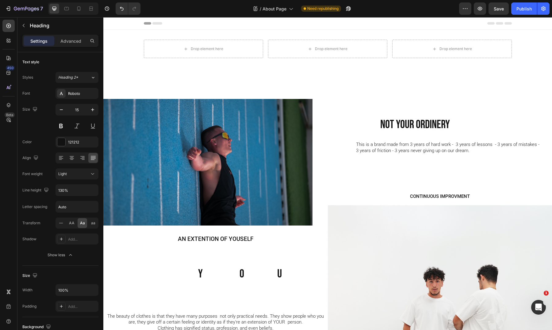
scroll to position [0, 0]
click at [80, 10] on icon at bounding box center [78, 8] width 3 height 4
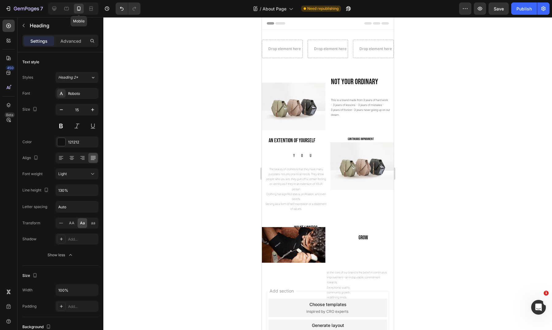
type input "41"
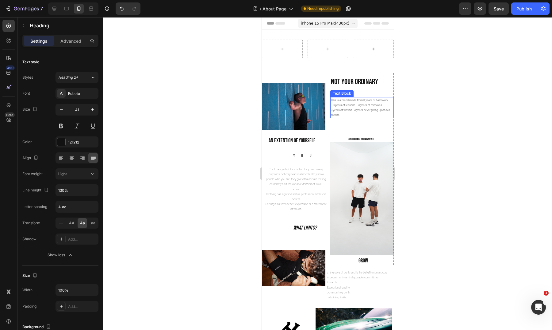
click at [358, 110] on p "- 3 years of lessons - 3 years of mistakes - 3 years of friction - 3 years neve…" at bounding box center [362, 109] width 62 height 15
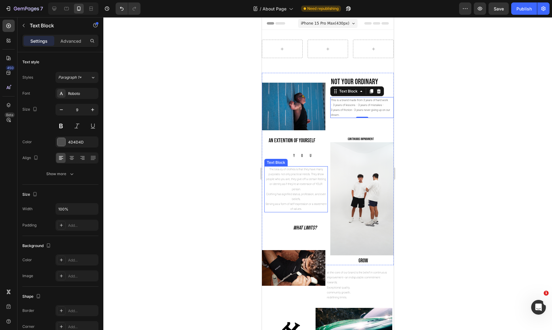
click at [285, 176] on p "The beauty of clothes is that they have many purposes not only practical needs.…" at bounding box center [296, 189] width 62 height 45
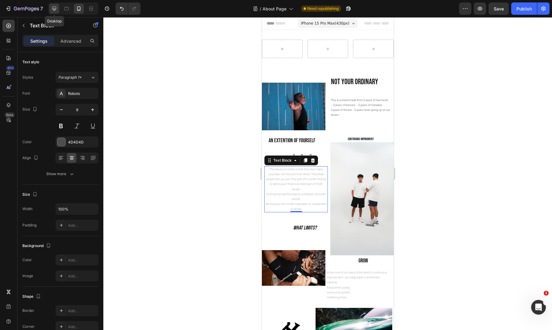
click at [56, 9] on icon at bounding box center [54, 9] width 4 height 4
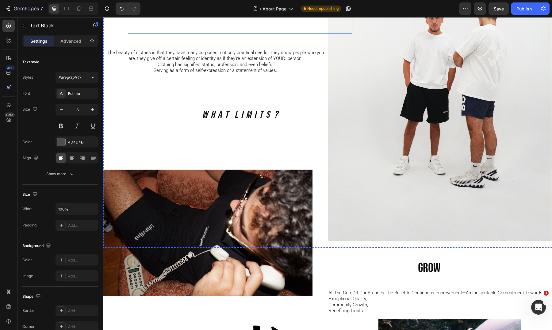
scroll to position [269, 0]
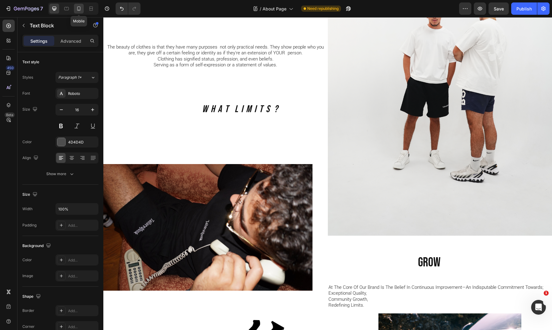
click at [77, 12] on div at bounding box center [79, 9] width 10 height 10
type input "9"
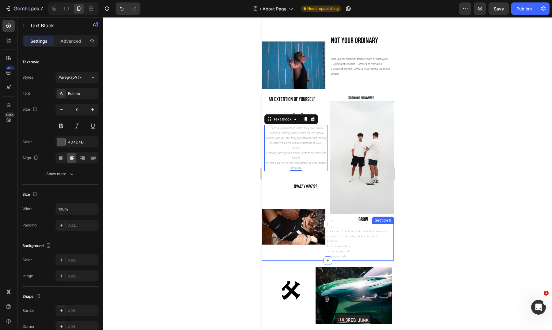
scroll to position [14, 0]
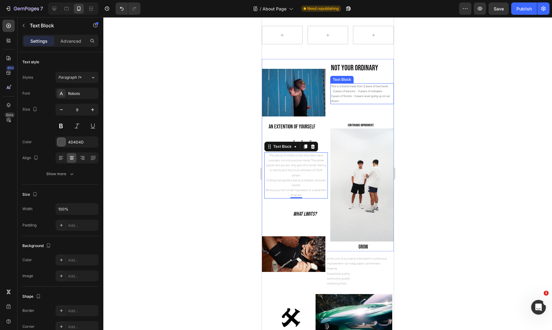
click at [351, 96] on p "- 3 years of lessons - 3 years of mistakes - 3 years of friction - 3 years neve…" at bounding box center [362, 96] width 62 height 15
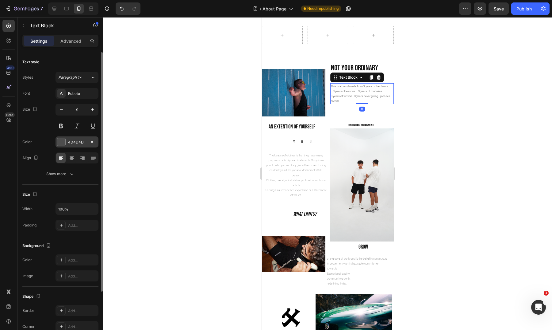
click at [59, 144] on div at bounding box center [61, 142] width 8 height 8
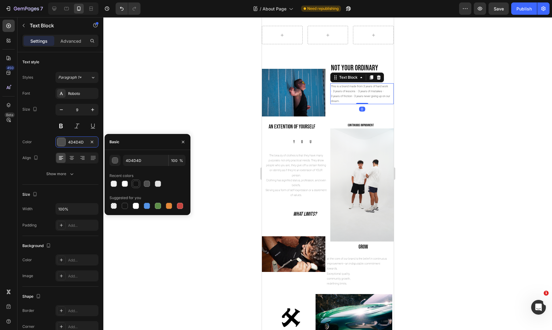
click at [139, 182] on div at bounding box center [136, 183] width 6 height 6
type input "121212"
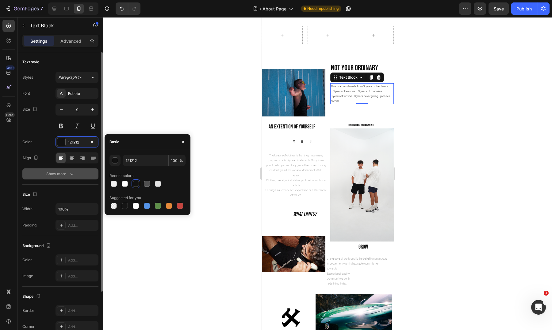
click at [68, 177] on button "Show more" at bounding box center [60, 173] width 76 height 11
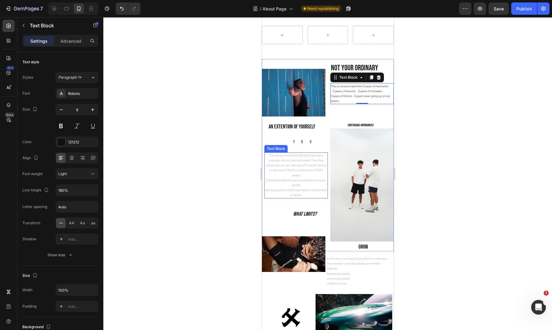
click at [296, 172] on p "The beauty of clothes is that they have many purposes not only practical needs.…" at bounding box center [296, 175] width 62 height 45
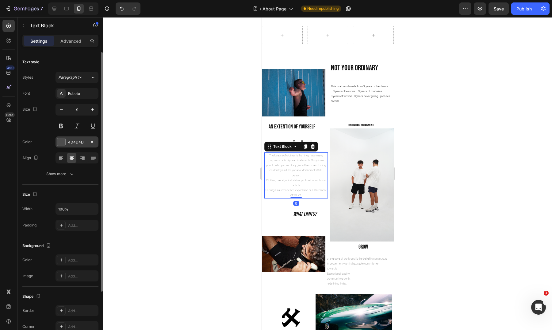
click at [74, 140] on div "4D4D4D" at bounding box center [77, 142] width 18 height 6
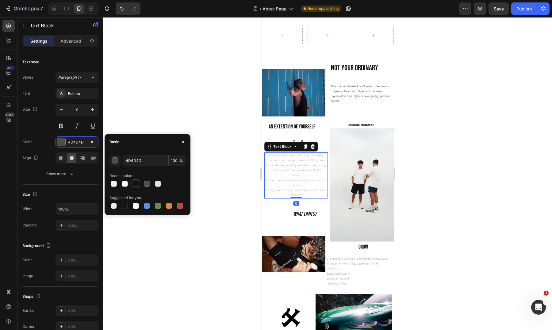
click at [136, 181] on div at bounding box center [136, 183] width 6 height 6
type input "121212"
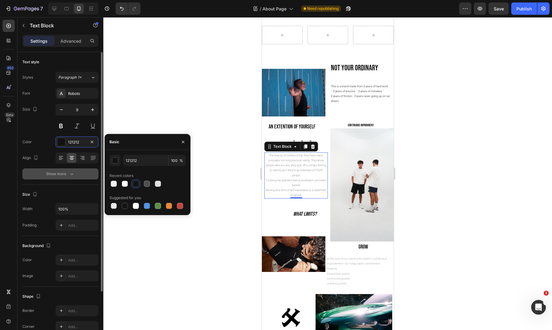
click at [74, 178] on button "Show more" at bounding box center [60, 173] width 76 height 11
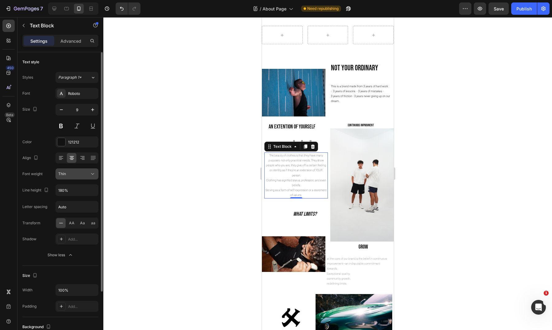
click at [86, 174] on div "Thin" at bounding box center [73, 174] width 31 height 6
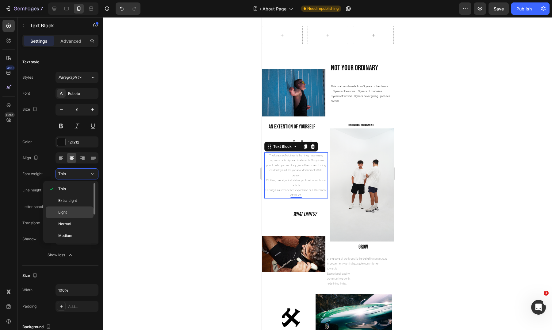
click at [81, 211] on p "Light" at bounding box center [74, 212] width 33 height 6
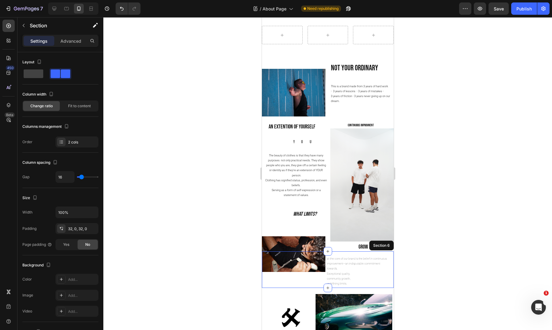
click at [353, 267] on div "GROW Heading" at bounding box center [362, 269] width 64 height 17
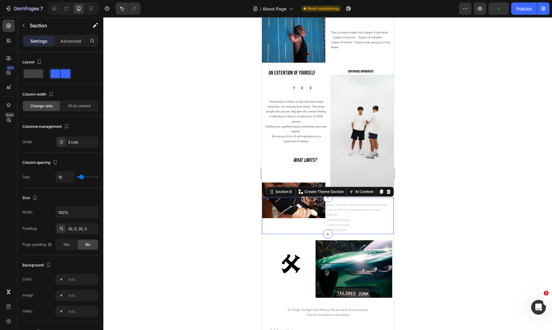
scroll to position [79, 0]
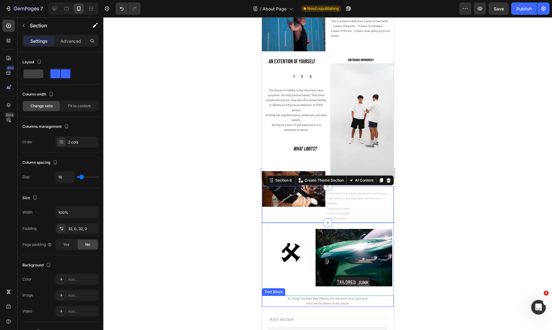
click at [334, 301] on p "From the Go-Getters to the Unsure" at bounding box center [327, 303] width 131 height 5
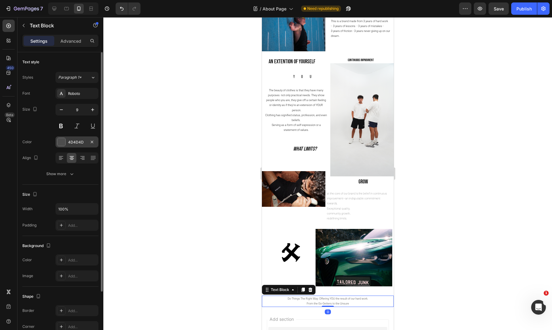
click at [73, 139] on div "4D4D4D" at bounding box center [77, 142] width 18 height 6
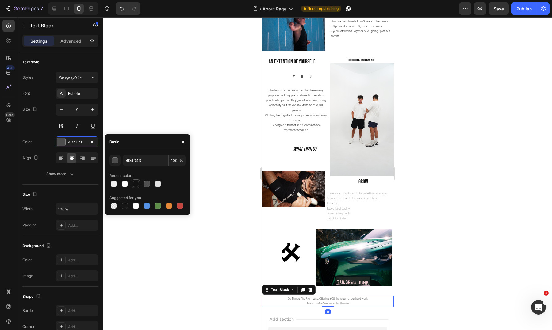
click at [137, 184] on div at bounding box center [136, 183] width 6 height 6
type input "121212"
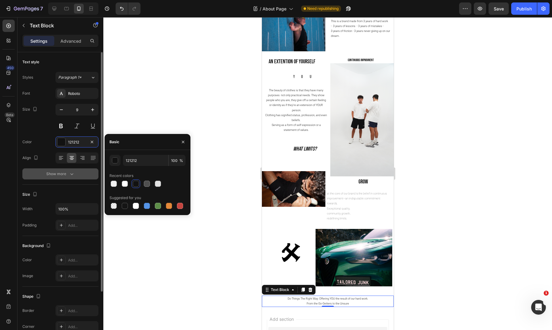
click at [47, 169] on button "Show more" at bounding box center [60, 173] width 76 height 11
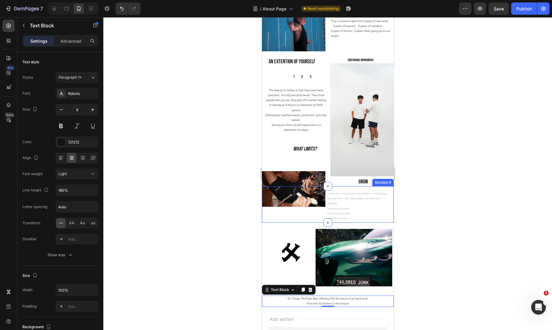
click at [354, 205] on div "GROW Heading" at bounding box center [362, 204] width 64 height 17
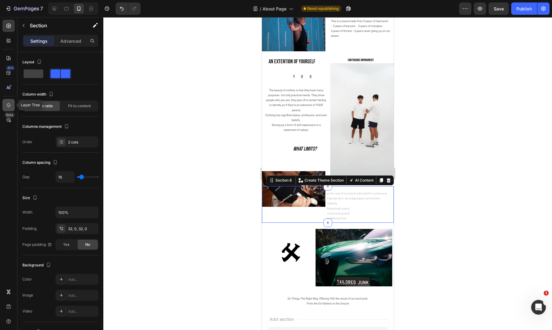
click at [10, 105] on icon at bounding box center [9, 105] width 4 height 4
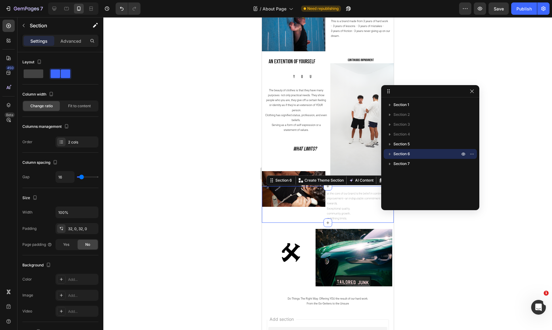
drag, startPoint x: 339, startPoint y: 95, endPoint x: 428, endPoint y: 78, distance: 90.3
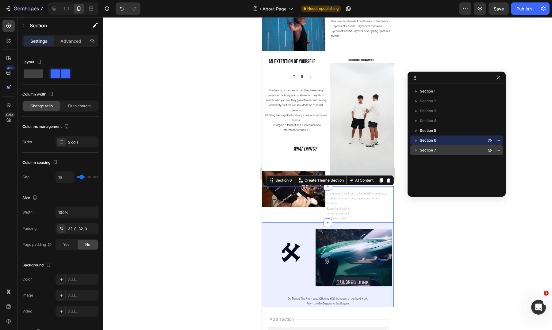
click at [417, 151] on icon "button" at bounding box center [416, 150] width 6 height 6
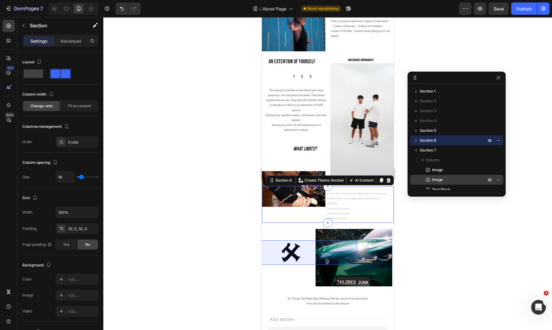
scroll to position [5, 0]
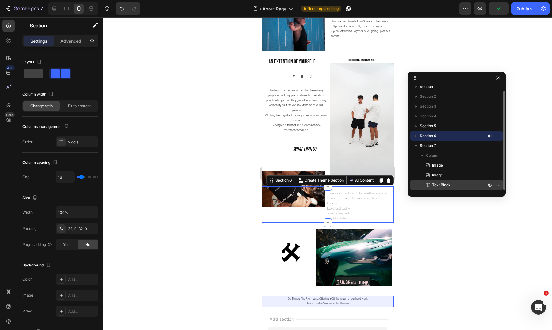
click at [448, 184] on span "Text Block" at bounding box center [441, 185] width 18 height 6
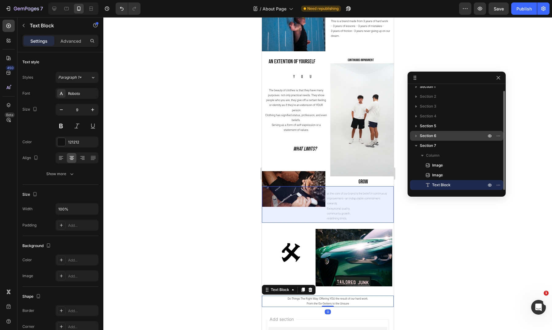
click at [431, 136] on span "Section 6" at bounding box center [428, 136] width 17 height 6
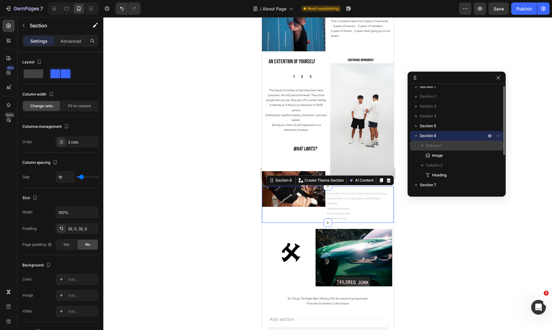
scroll to position [0, 0]
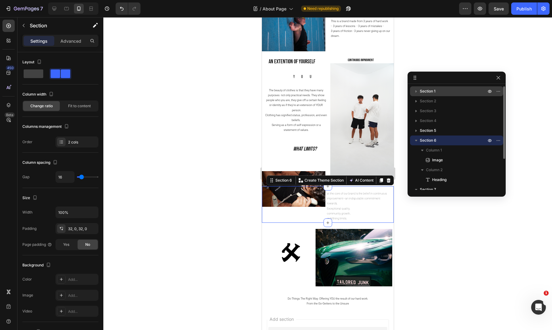
click at [437, 90] on p "Section 1" at bounding box center [454, 91] width 68 height 6
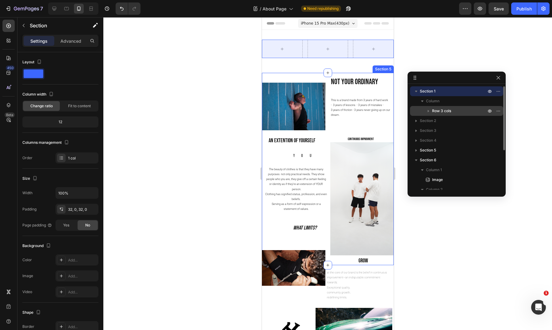
click at [429, 110] on icon "button" at bounding box center [429, 111] width 6 height 6
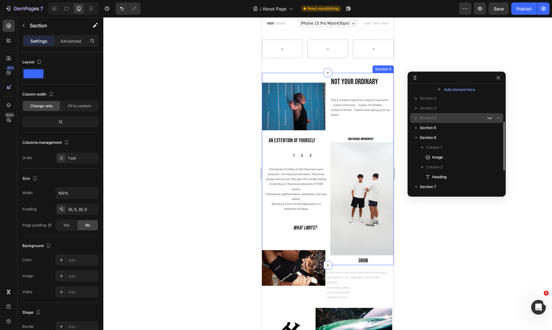
scroll to position [75, 0]
click at [426, 97] on span "Section 2" at bounding box center [428, 98] width 16 height 6
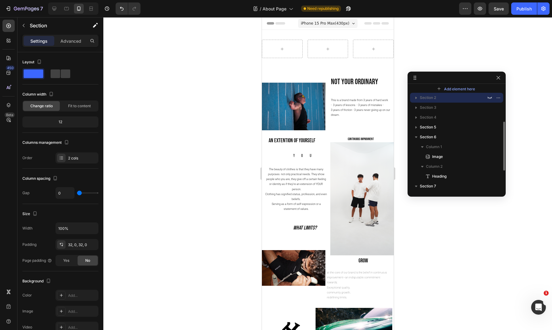
click at [415, 97] on icon "button" at bounding box center [416, 98] width 6 height 6
click at [415, 107] on icon "button" at bounding box center [416, 107] width 6 height 6
click at [418, 119] on icon "button" at bounding box center [416, 117] width 6 height 6
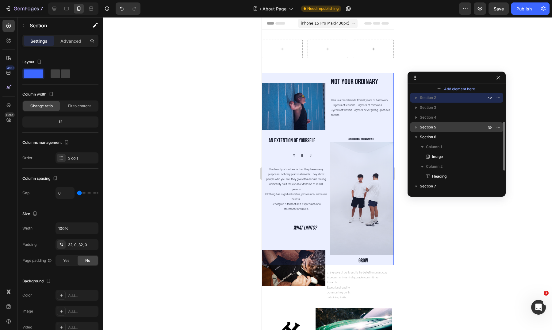
click at [416, 126] on icon "button" at bounding box center [416, 127] width 6 height 6
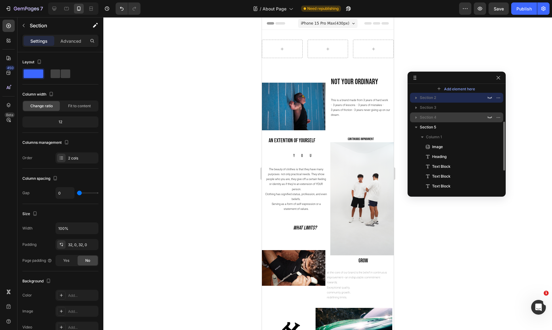
scroll to position [111, 0]
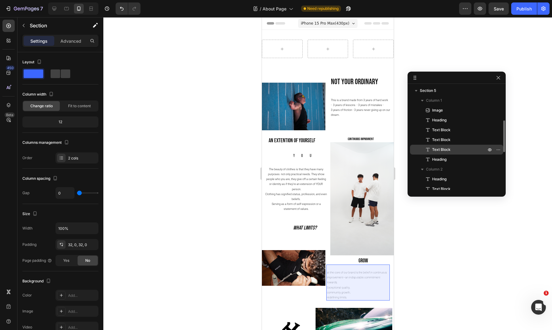
click at [453, 151] on p "Text Block" at bounding box center [452, 149] width 55 height 6
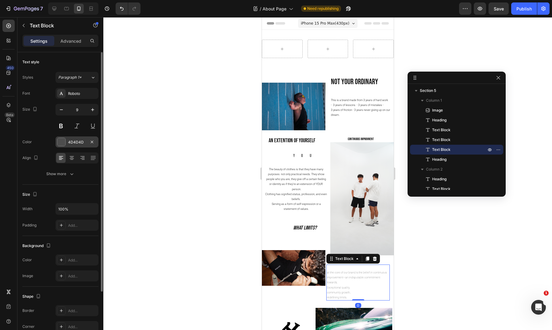
click at [76, 139] on div "4D4D4D" at bounding box center [77, 141] width 43 height 11
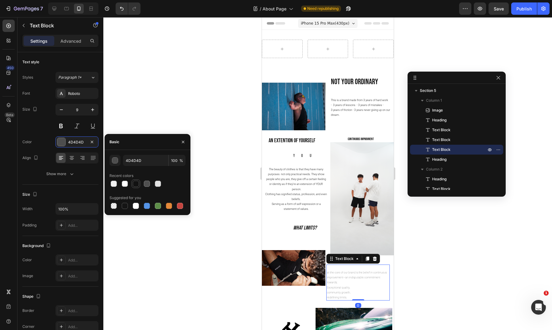
click at [136, 186] on div at bounding box center [136, 183] width 6 height 6
type input "121212"
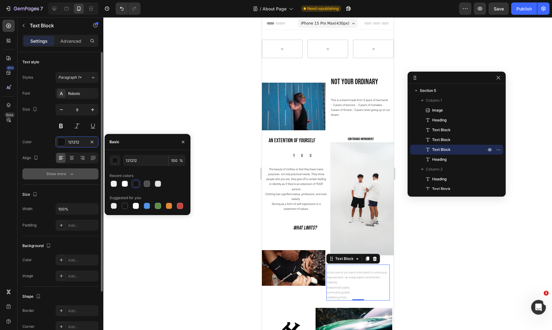
click at [62, 176] on div "Show more" at bounding box center [60, 174] width 29 height 6
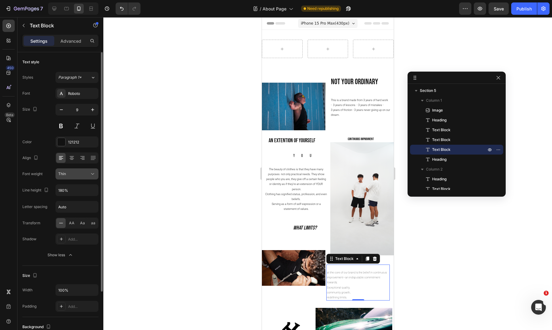
click at [87, 175] on div "Thin" at bounding box center [73, 174] width 31 height 6
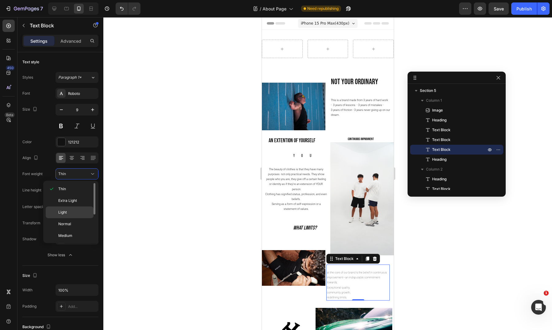
click at [78, 209] on p "Light" at bounding box center [74, 212] width 33 height 6
click at [525, 8] on div "Publish" at bounding box center [524, 9] width 15 height 6
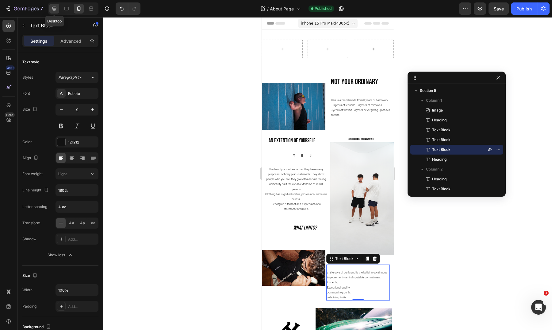
click at [57, 10] on icon at bounding box center [54, 9] width 6 height 6
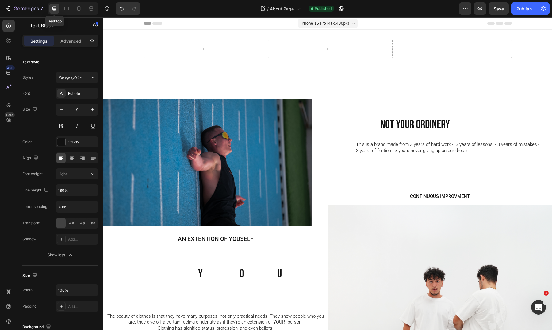
type input "16"
click at [292, 12] on div "/ About Page" at bounding box center [280, 8] width 46 height 12
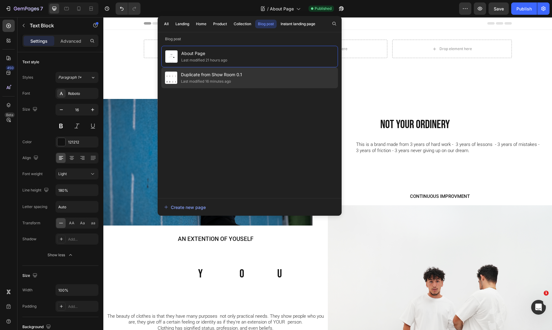
click at [237, 78] on div "Last modified 16 minutes ago" at bounding box center [211, 81] width 61 height 6
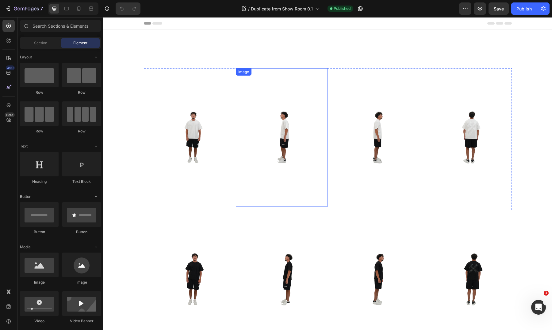
click at [325, 111] on img at bounding box center [282, 137] width 92 height 138
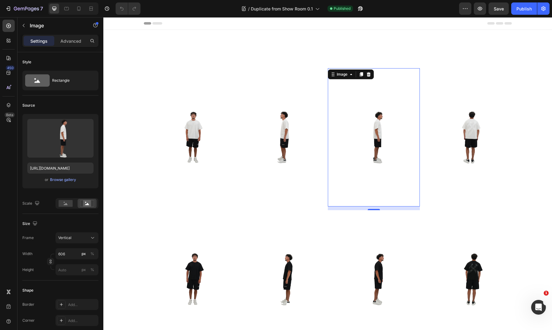
click at [328, 111] on img at bounding box center [374, 137] width 92 height 138
click at [63, 41] on p "Advanced" at bounding box center [70, 41] width 21 height 6
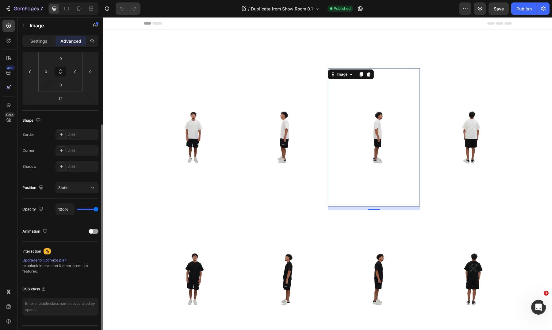
scroll to position [100, 0]
click at [92, 73] on input "0" at bounding box center [90, 71] width 9 height 9
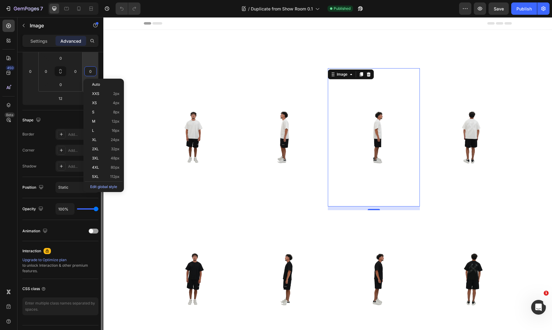
type input "5"
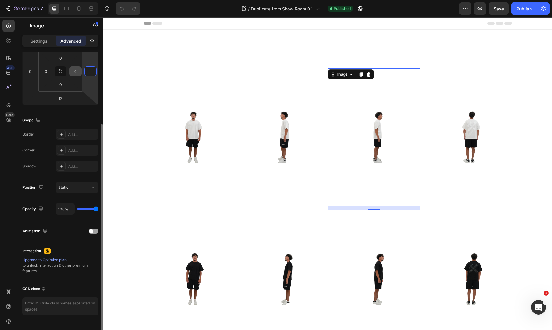
type input "0"
click at [80, 73] on input "0" at bounding box center [75, 71] width 9 height 9
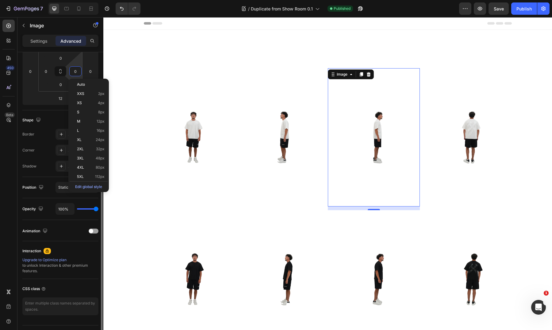
type input "5"
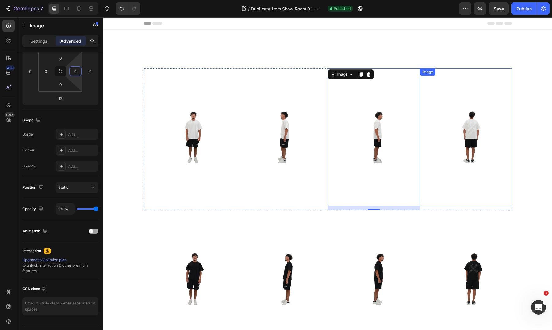
click at [489, 138] on img at bounding box center [466, 137] width 92 height 138
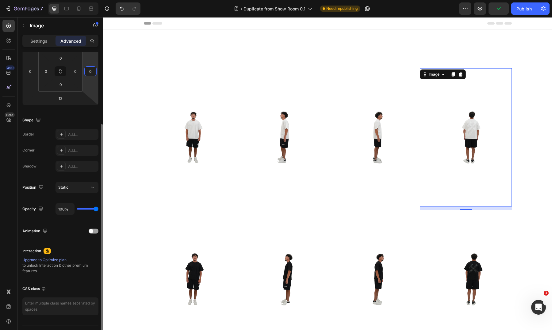
click at [94, 74] on input "0" at bounding box center [90, 71] width 9 height 9
type input "1"
type input "0"
click at [48, 40] on div "Settings" at bounding box center [39, 41] width 31 height 10
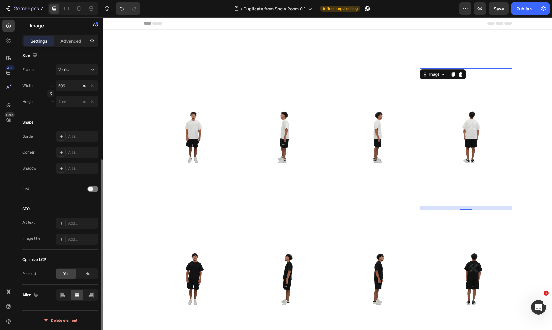
scroll to position [0, 0]
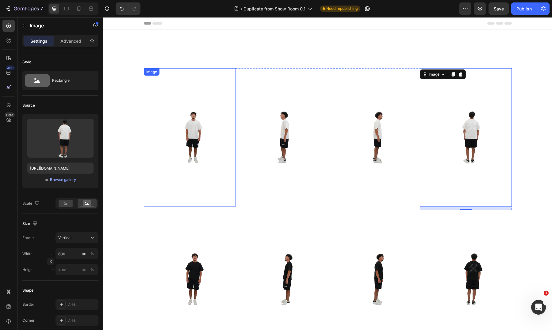
click at [233, 122] on img at bounding box center [190, 137] width 92 height 138
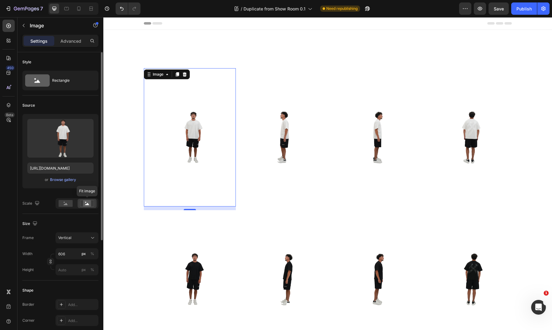
click at [84, 201] on rect at bounding box center [87, 203] width 8 height 6
click at [64, 205] on icon at bounding box center [66, 204] width 4 height 2
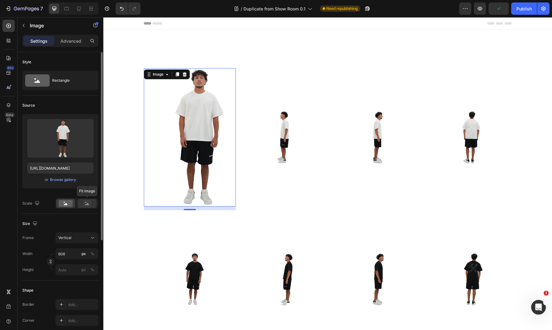
click at [91, 207] on div at bounding box center [87, 203] width 19 height 9
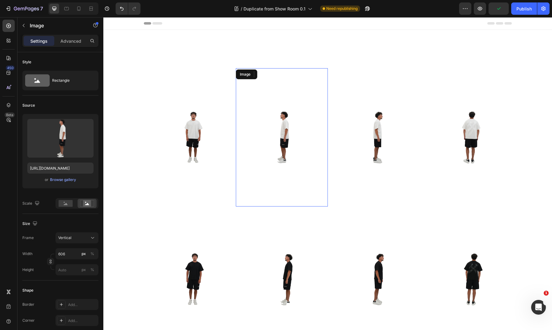
click at [236, 135] on img at bounding box center [282, 137] width 92 height 138
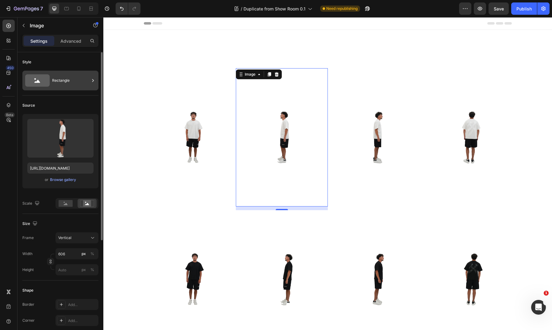
click at [65, 82] on div "Rectangle" at bounding box center [70, 80] width 37 height 14
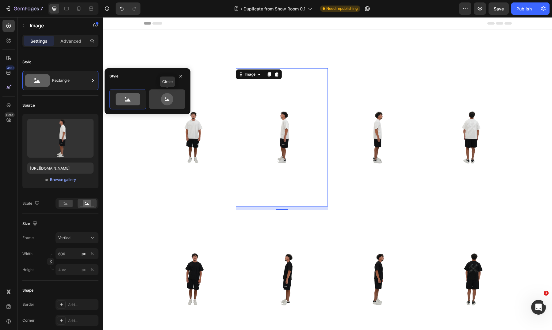
click at [159, 99] on icon at bounding box center [167, 99] width 29 height 12
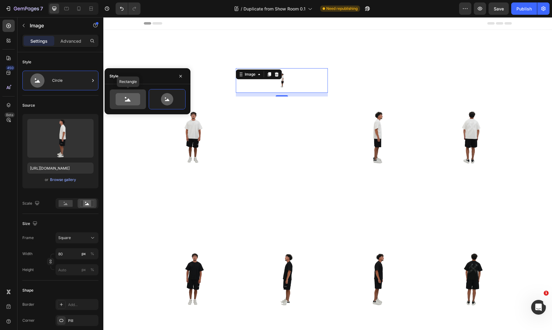
click at [129, 99] on icon at bounding box center [128, 100] width 6 height 3
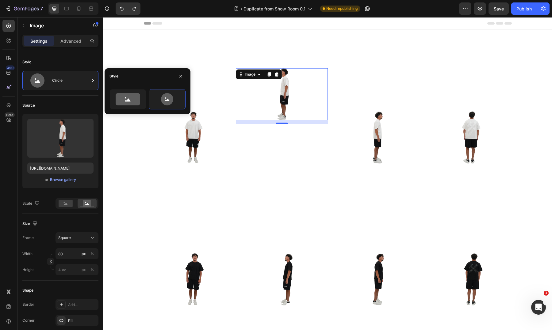
type input "606"
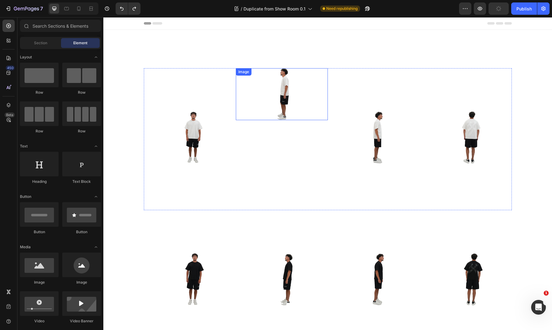
click at [281, 93] on img at bounding box center [282, 94] width 92 height 52
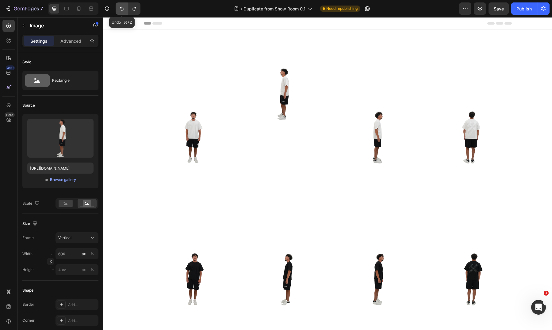
click at [122, 9] on icon "Undo/Redo" at bounding box center [122, 9] width 6 height 6
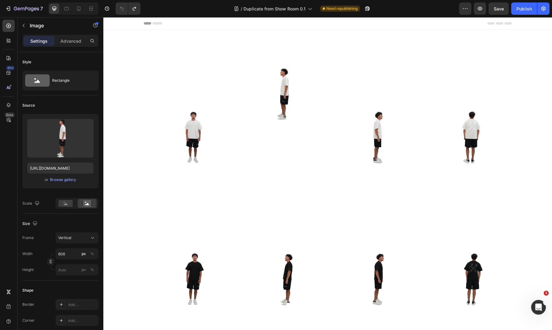
click at [281, 94] on img at bounding box center [282, 94] width 92 height 52
click at [191, 132] on img at bounding box center [190, 137] width 92 height 138
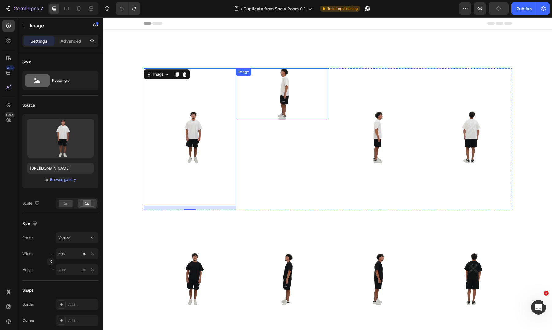
click at [274, 99] on img at bounding box center [282, 94] width 92 height 52
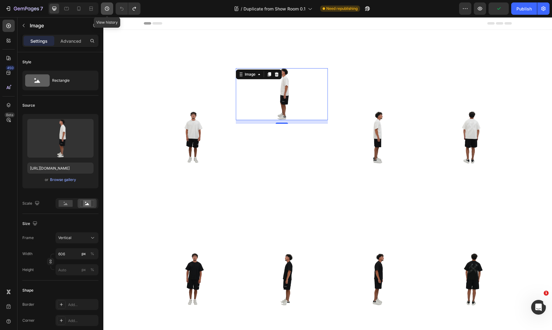
click at [109, 9] on icon "button" at bounding box center [107, 9] width 6 height 6
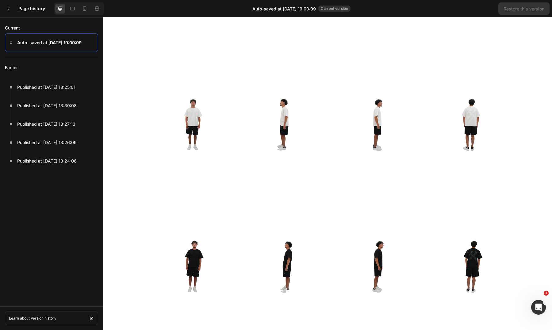
click at [60, 37] on div at bounding box center [51, 42] width 93 height 18
click at [60, 40] on p "Auto-saved at [DATE] 19:00:09" at bounding box center [49, 42] width 64 height 7
click at [13, 6] on div at bounding box center [8, 8] width 12 height 12
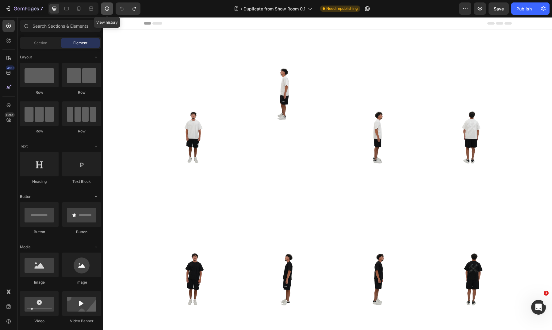
click at [109, 6] on icon "button" at bounding box center [107, 9] width 6 height 6
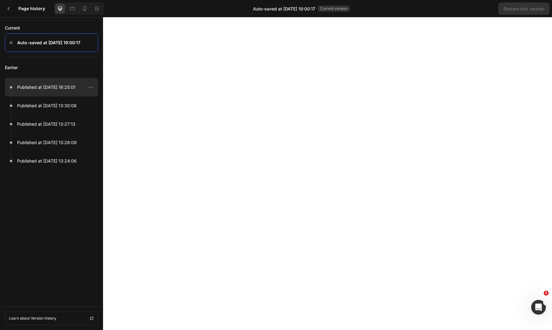
click at [64, 88] on p "Published at [DATE] 18:25:01" at bounding box center [46, 86] width 58 height 7
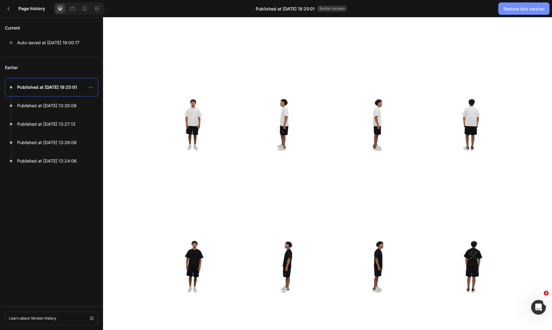
click at [518, 6] on div "Restore this version" at bounding box center [524, 9] width 41 height 6
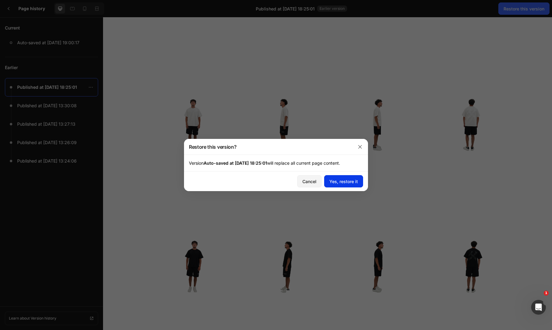
click at [334, 181] on div "Yes, restore it" at bounding box center [344, 181] width 29 height 6
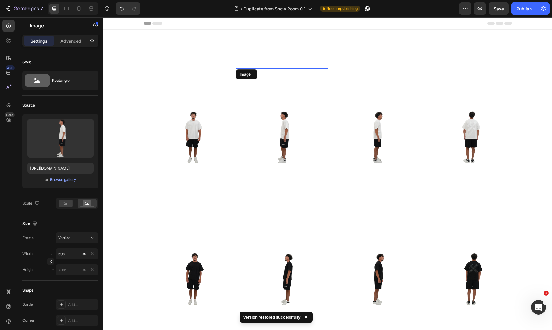
click at [286, 145] on img at bounding box center [282, 137] width 92 height 138
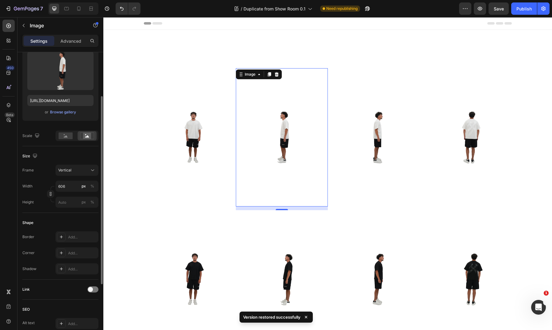
scroll to position [68, 0]
click at [74, 188] on input "606" at bounding box center [77, 185] width 43 height 11
type input "60"
type input "80"
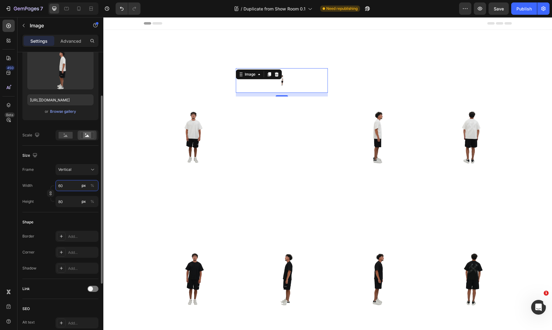
type input "606"
click at [162, 70] on div "Image" at bounding box center [190, 137] width 92 height 138
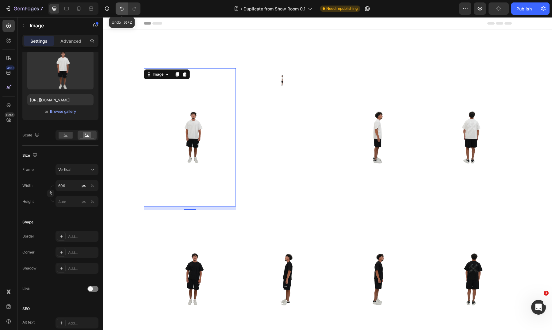
click at [124, 10] on icon "Undo/Redo" at bounding box center [122, 9] width 6 height 6
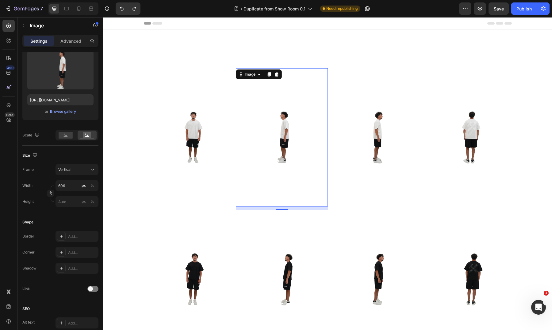
click at [257, 141] on img at bounding box center [282, 137] width 92 height 138
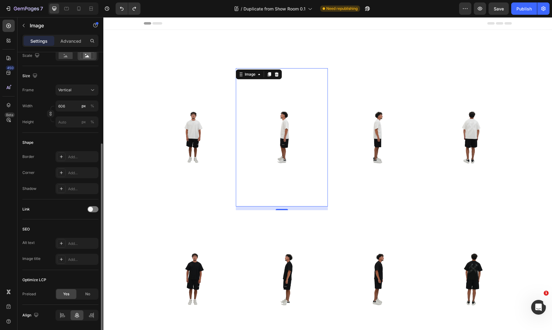
scroll to position [138, 0]
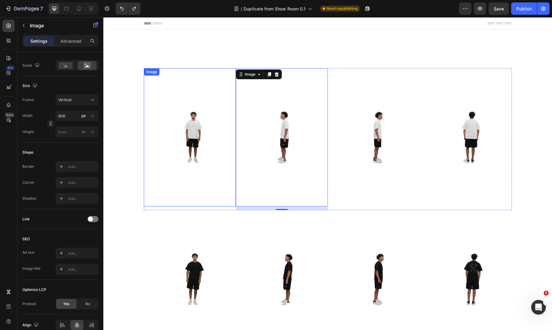
click at [232, 145] on img at bounding box center [190, 137] width 92 height 138
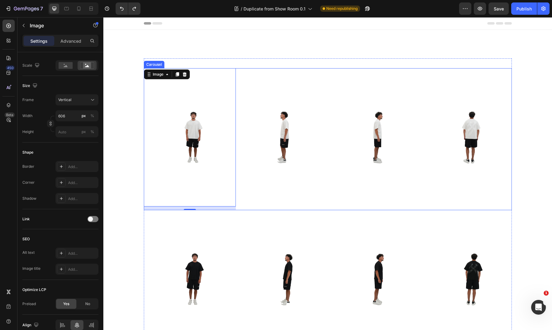
click at [236, 206] on div "Image" at bounding box center [282, 139] width 92 height 142
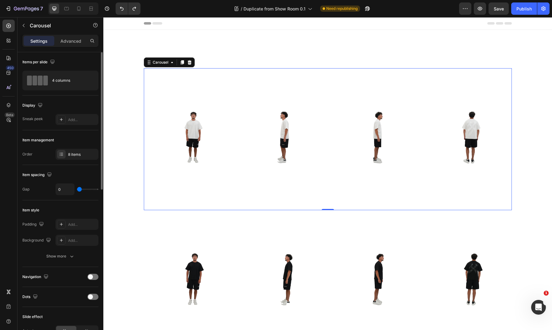
scroll to position [9, 0]
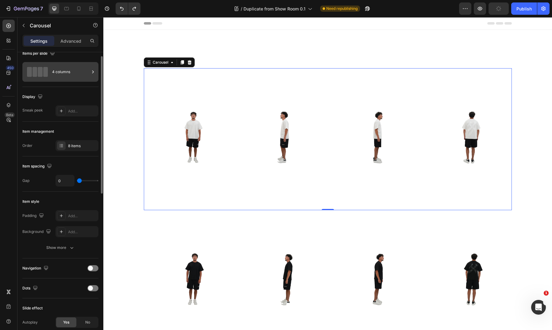
click at [67, 70] on div "4 columns" at bounding box center [70, 72] width 37 height 14
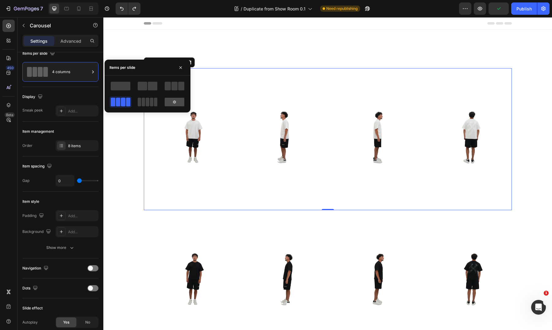
click at [174, 102] on icon at bounding box center [174, 101] width 3 height 3
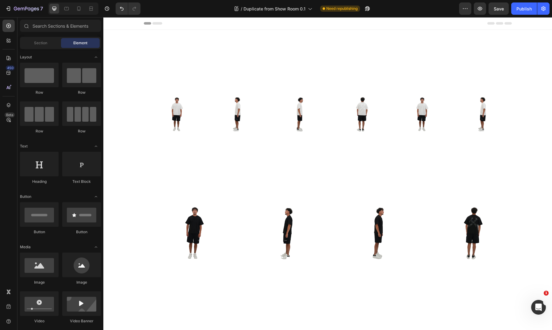
click at [130, 46] on div "Icon Heading Section 1 Image Image Image Image Image Image Image Image Carousel…" at bounding box center [327, 314] width 449 height 569
click at [520, 110] on div "Icon Heading Section 1 Image Image Image Image Image Image Image Image Carousel…" at bounding box center [327, 314] width 449 height 569
click at [439, 111] on img at bounding box center [419, 114] width 61 height 92
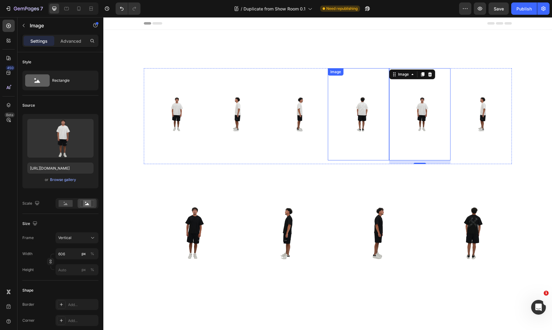
click at [345, 156] on img at bounding box center [358, 114] width 61 height 92
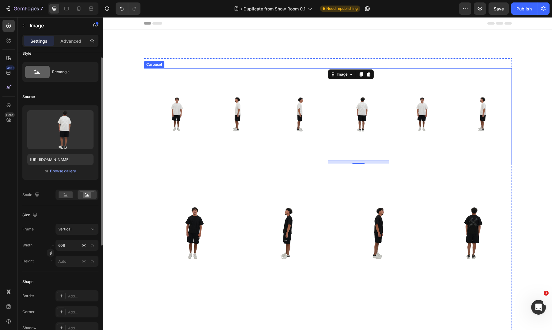
click at [322, 162] on div "Image" at bounding box center [297, 116] width 61 height 96
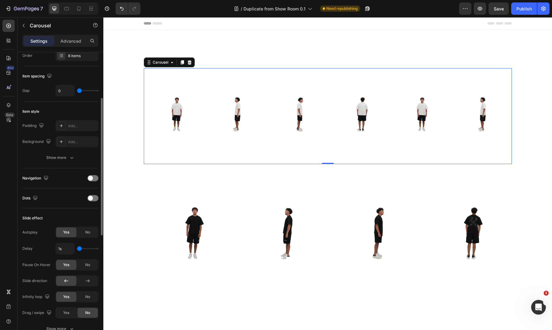
scroll to position [0, 0]
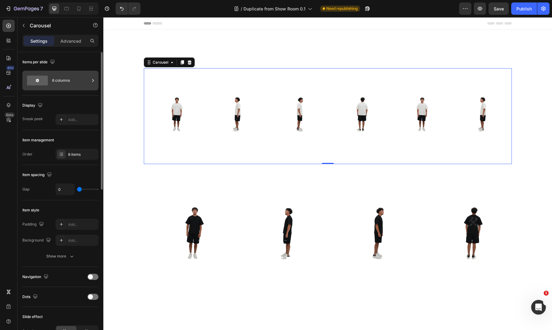
click at [65, 79] on div "6 columns" at bounding box center [70, 80] width 37 height 14
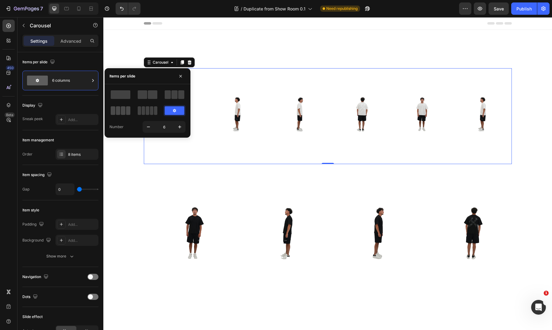
click at [154, 112] on span at bounding box center [155, 110] width 3 height 9
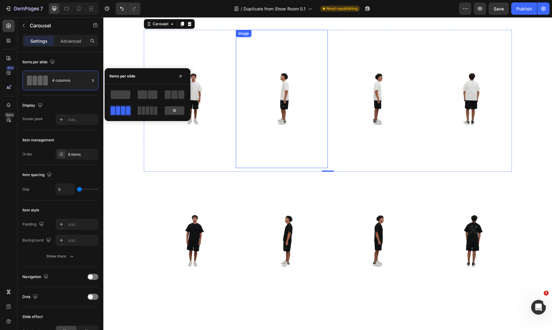
scroll to position [43, 0]
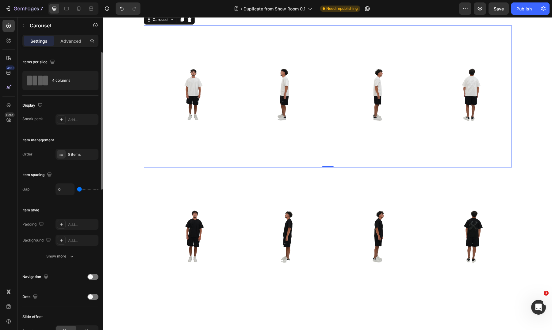
click at [72, 102] on div "Display" at bounding box center [60, 105] width 76 height 10
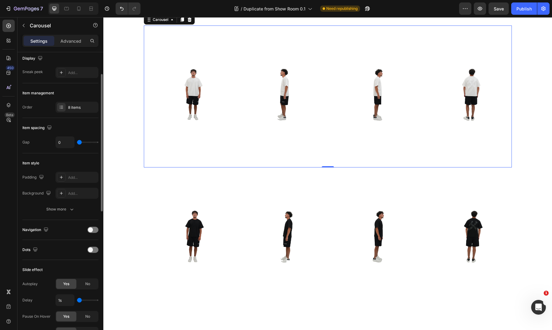
scroll to position [50, 0]
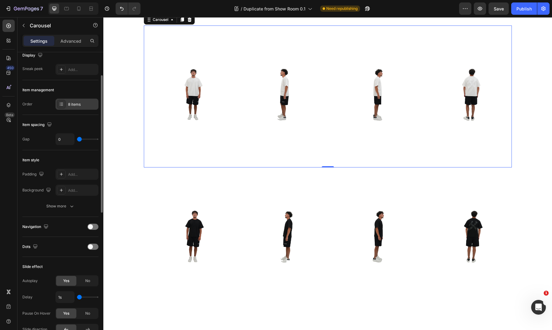
click at [74, 106] on div "8 items" at bounding box center [82, 105] width 29 height 6
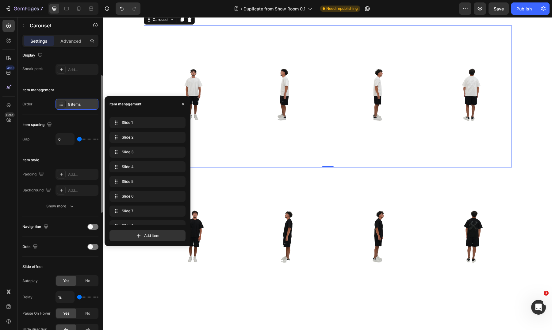
click at [74, 106] on div "8 items" at bounding box center [82, 105] width 29 height 6
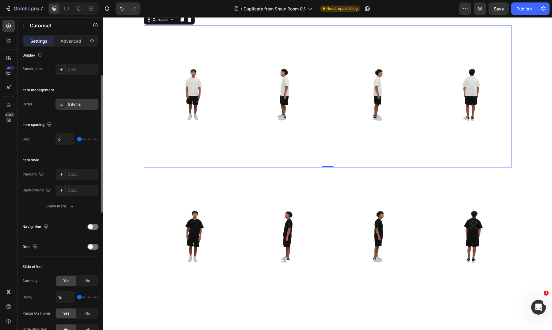
click at [71, 106] on div "8 items" at bounding box center [82, 105] width 29 height 6
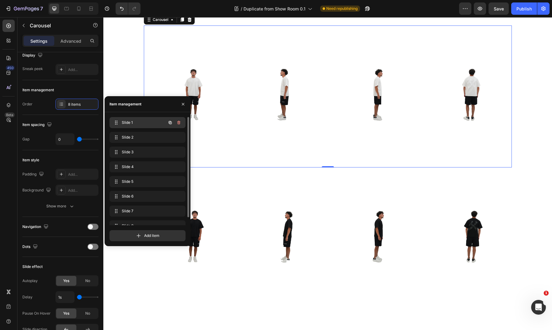
click at [143, 124] on span "Slide 1" at bounding box center [139, 123] width 35 height 6
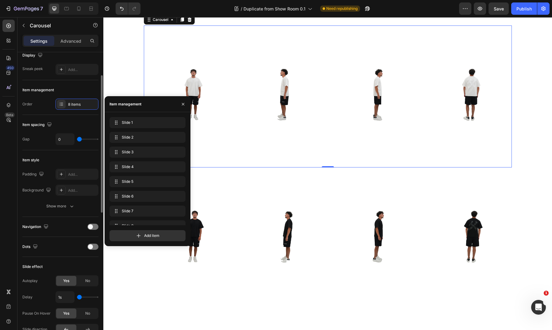
click at [77, 119] on div "Item spacing Gap 0" at bounding box center [60, 132] width 76 height 35
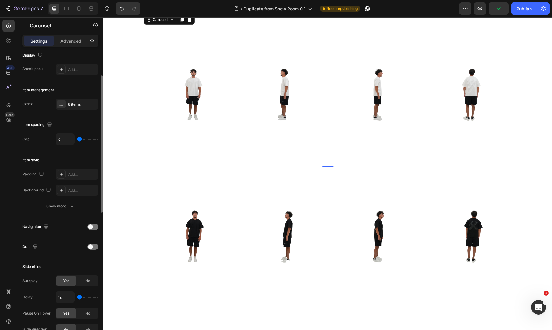
type input "4"
type input "62"
type input "71"
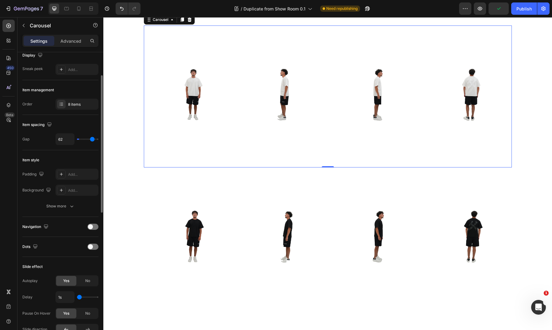
type input "71"
type input "74"
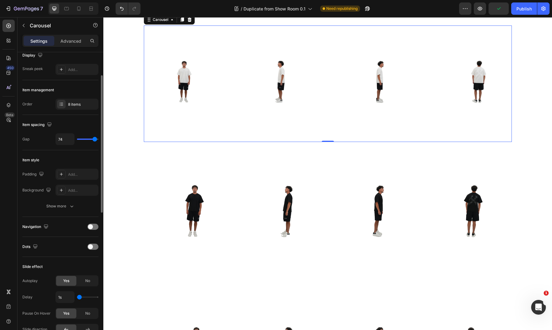
type input "75"
type input "80"
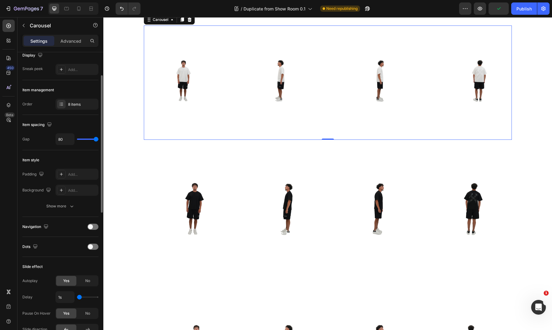
type input "69"
type input "0"
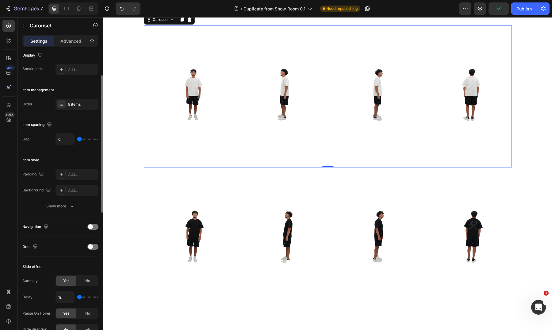
drag, startPoint x: 77, startPoint y: 139, endPoint x: 35, endPoint y: 137, distance: 41.5
click at [35, 137] on div "Gap 0" at bounding box center [60, 139] width 76 height 12
click at [81, 11] on icon at bounding box center [79, 9] width 6 height 6
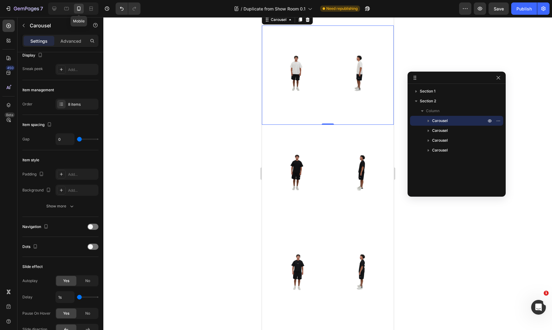
scroll to position [29, 0]
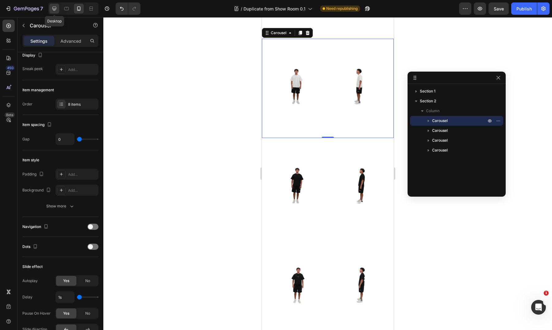
click at [53, 9] on icon at bounding box center [54, 9] width 4 height 4
type input "1200"
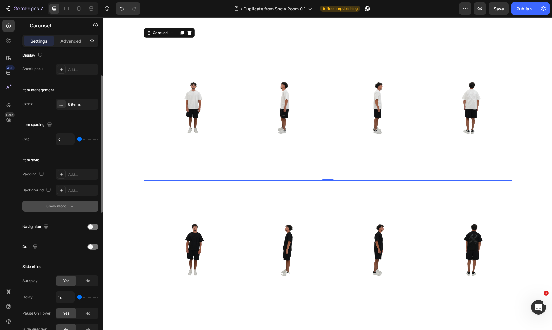
click at [66, 202] on button "Show more" at bounding box center [60, 205] width 76 height 11
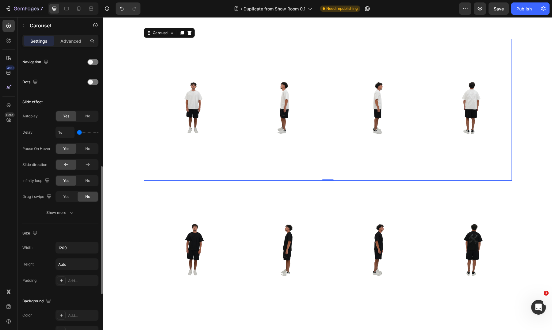
scroll to position [263, 0]
drag, startPoint x: 78, startPoint y: 131, endPoint x: 59, endPoint y: 131, distance: 19.6
click at [59, 131] on div "1s" at bounding box center [77, 132] width 43 height 12
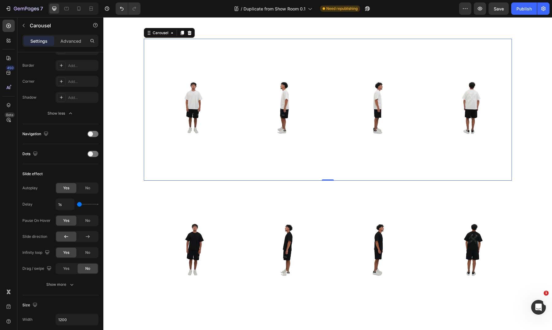
scroll to position [0, 0]
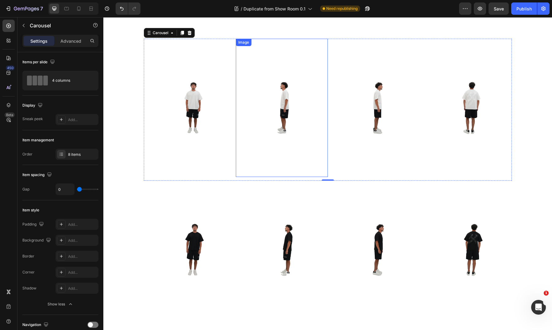
click at [325, 92] on img at bounding box center [282, 108] width 92 height 138
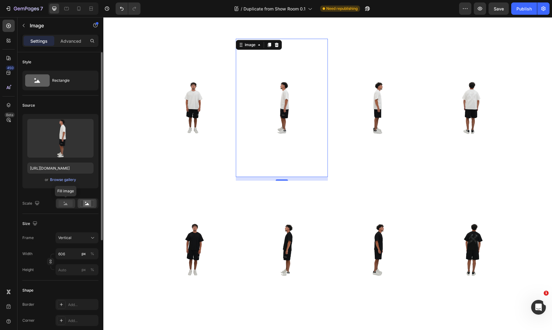
click at [66, 202] on rect at bounding box center [66, 203] width 14 height 7
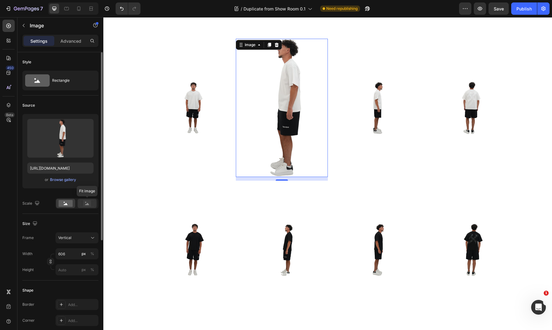
click at [91, 202] on icon at bounding box center [87, 203] width 14 height 7
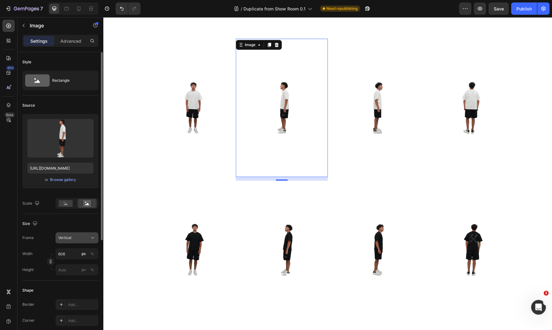
click at [88, 238] on div "Vertical" at bounding box center [73, 238] width 30 height 6
click at [83, 283] on div "Original" at bounding box center [71, 287] width 49 height 11
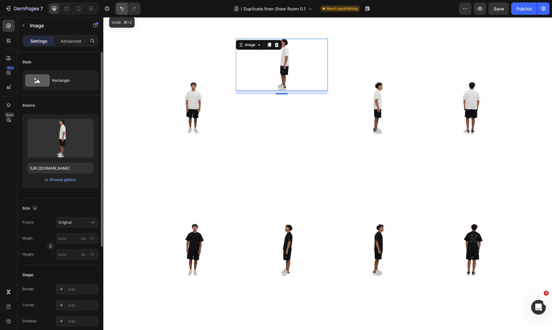
click at [121, 6] on icon "Undo/Redo" at bounding box center [122, 9] width 6 height 6
type input "606"
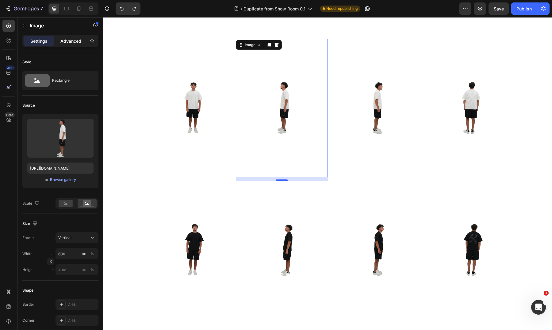
click at [72, 42] on p "Advanced" at bounding box center [70, 41] width 21 height 6
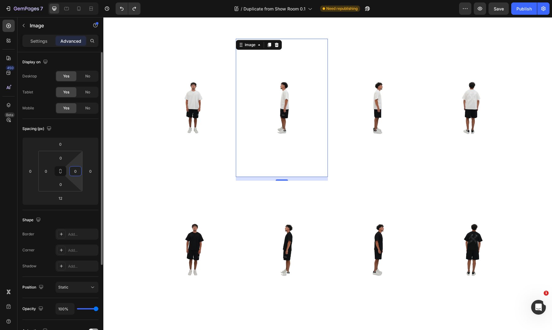
click at [76, 171] on input "0" at bounding box center [75, 170] width 9 height 9
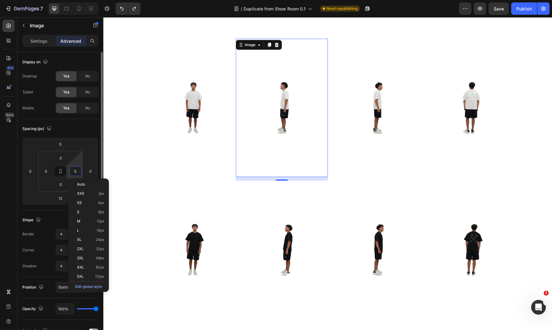
type input "5"
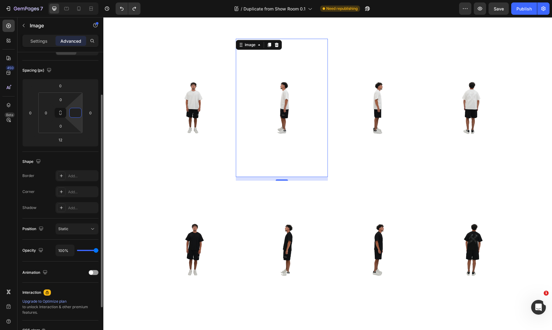
scroll to position [59, 0]
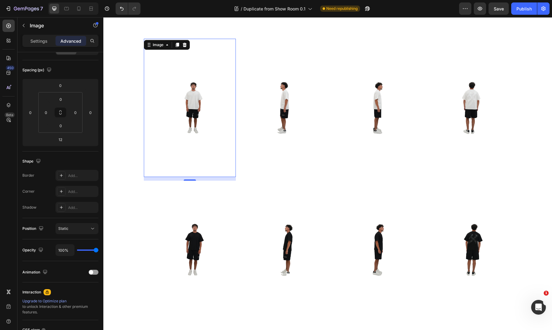
click at [147, 125] on img at bounding box center [190, 108] width 92 height 138
click at [489, 178] on div "Image" at bounding box center [466, 110] width 92 height 142
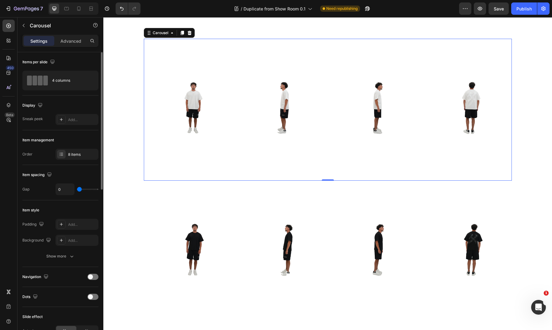
scroll to position [22, 0]
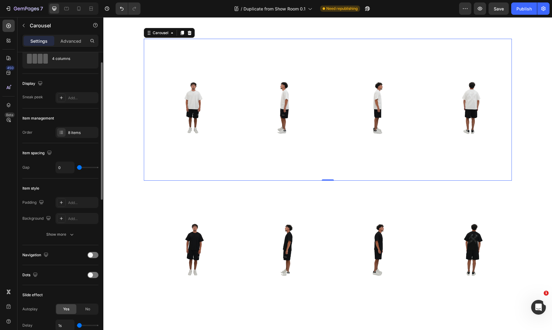
type input "4"
type input "80"
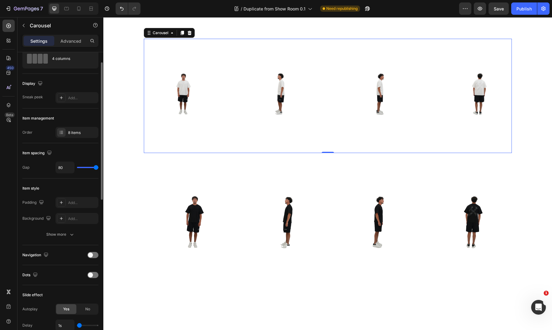
type input "44"
type input "0"
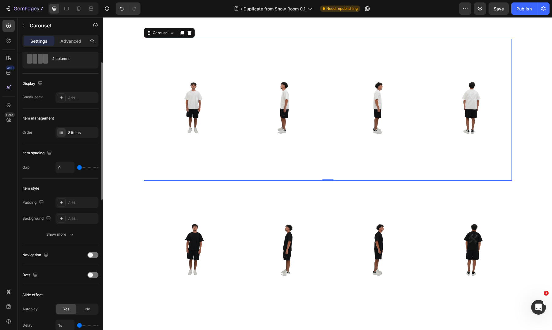
drag, startPoint x: 79, startPoint y: 165, endPoint x: 0, endPoint y: 145, distance: 81.3
click at [0, 145] on div "450 Beta Sections(18) Elements(83) Section Element Hero Section Product Detail …" at bounding box center [51, 173] width 103 height 312
click at [59, 168] on input "0" at bounding box center [65, 167] width 18 height 11
type input "0"
click at [66, 153] on div "Item spacing" at bounding box center [60, 153] width 76 height 10
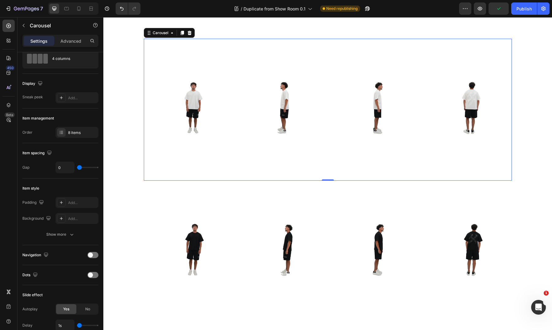
click at [338, 178] on div "Image" at bounding box center [374, 110] width 92 height 142
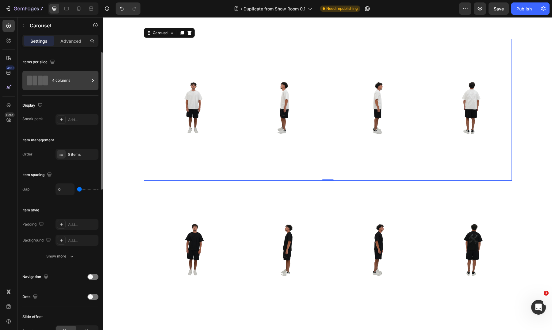
click at [72, 83] on div "4 columns" at bounding box center [70, 80] width 37 height 14
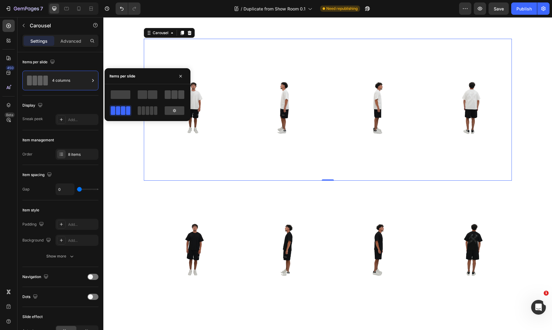
click at [169, 95] on span at bounding box center [168, 94] width 6 height 9
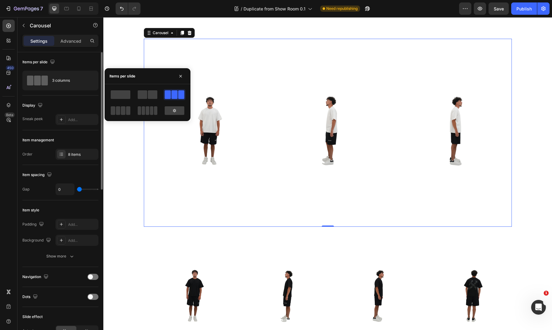
type input "5"
type input "44"
type input "57"
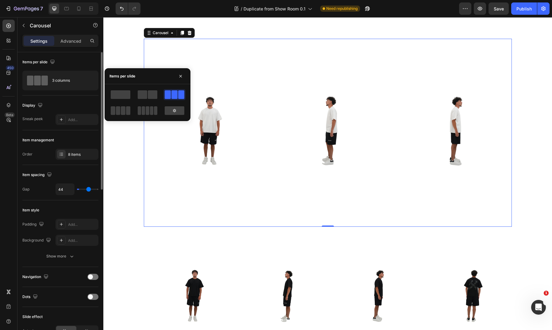
type input "57"
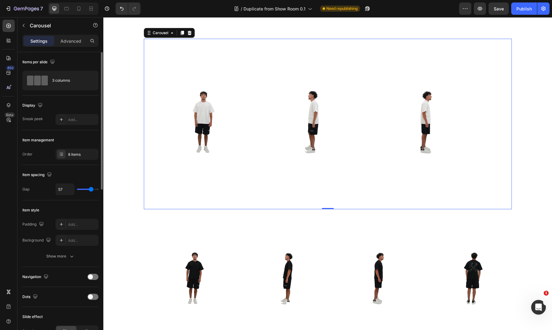
type input "58"
type input "57"
type input "37"
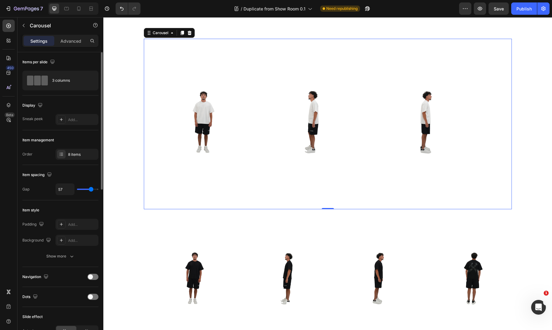
type input "37"
type input "0"
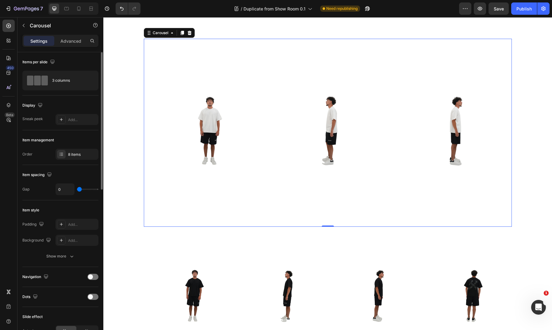
drag, startPoint x: 79, startPoint y: 189, endPoint x: 45, endPoint y: 185, distance: 34.0
click at [46, 186] on div "Gap 0" at bounding box center [60, 189] width 76 height 12
click at [77, 10] on icon at bounding box center [79, 9] width 6 height 6
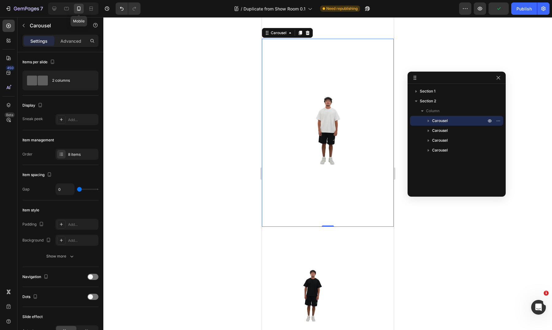
type input "100%"
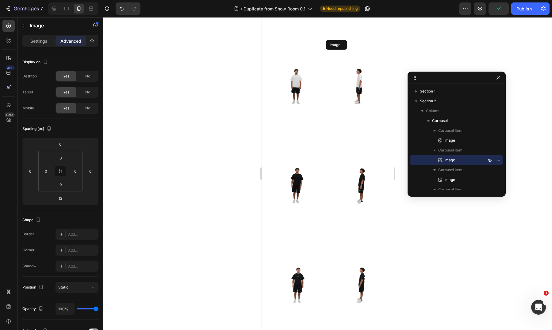
click at [332, 122] on img at bounding box center [358, 86] width 64 height 95
click at [315, 137] on div "Image" at bounding box center [294, 88] width 64 height 99
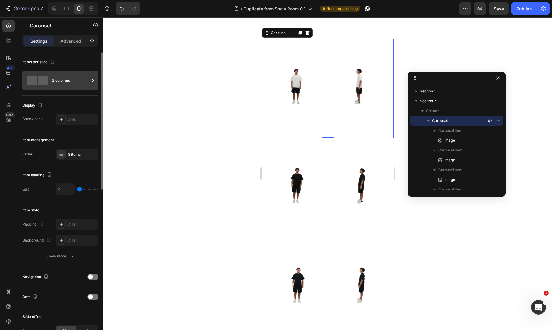
click at [65, 80] on div "2 columns" at bounding box center [70, 80] width 37 height 14
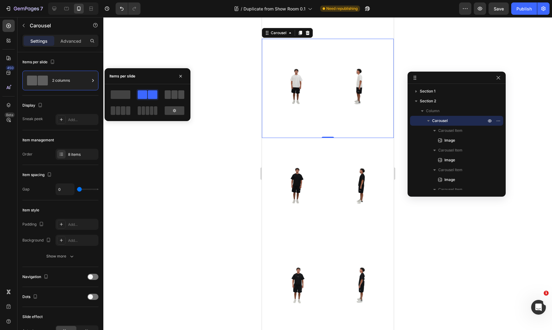
click at [174, 95] on span at bounding box center [175, 94] width 6 height 9
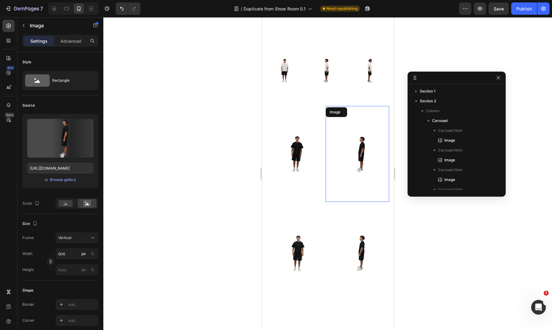
click at [326, 137] on img at bounding box center [358, 153] width 64 height 95
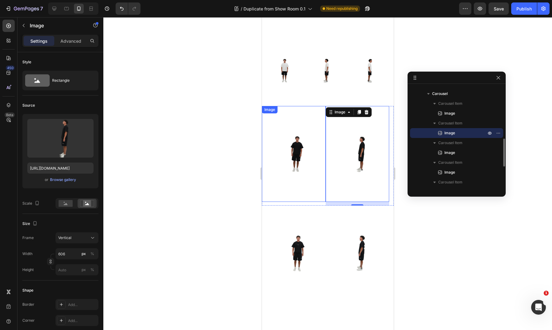
click at [322, 137] on img at bounding box center [294, 153] width 64 height 95
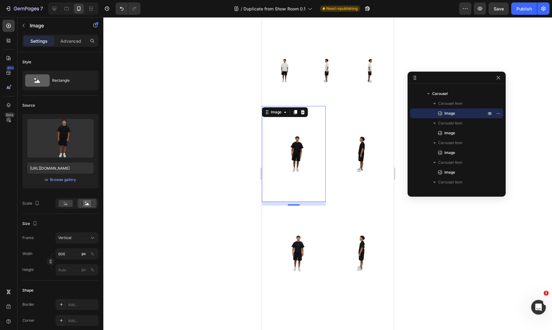
click at [326, 198] on img at bounding box center [358, 153] width 64 height 95
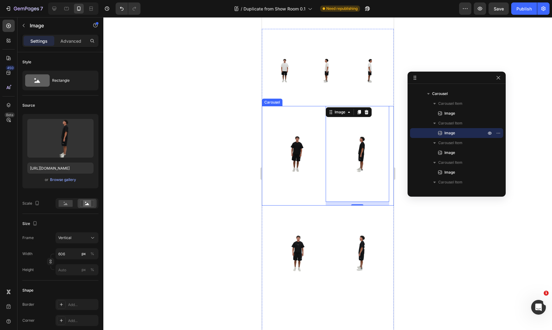
click at [323, 202] on div "Image" at bounding box center [294, 155] width 64 height 99
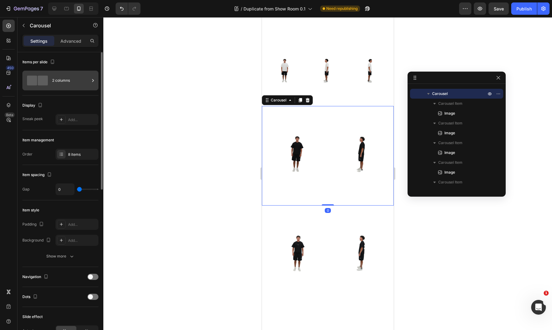
click at [65, 83] on div "2 columns" at bounding box center [70, 80] width 37 height 14
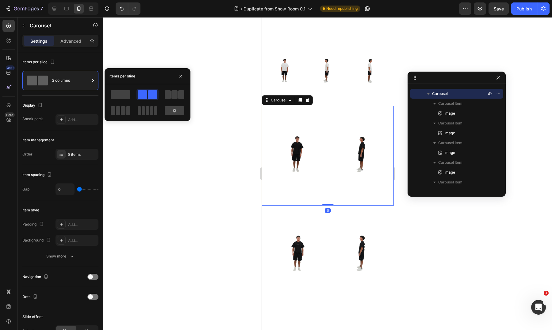
click at [173, 101] on div at bounding box center [148, 102] width 76 height 27
click at [122, 111] on span at bounding box center [123, 110] width 5 height 9
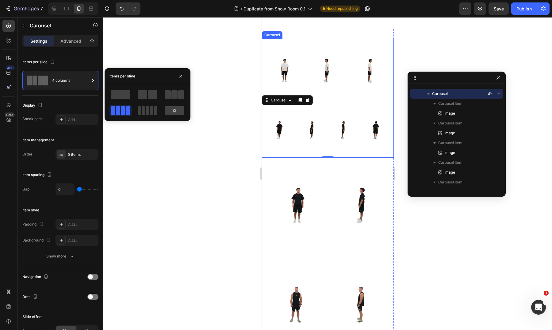
click at [331, 103] on div "Image" at bounding box center [325, 72] width 42 height 67
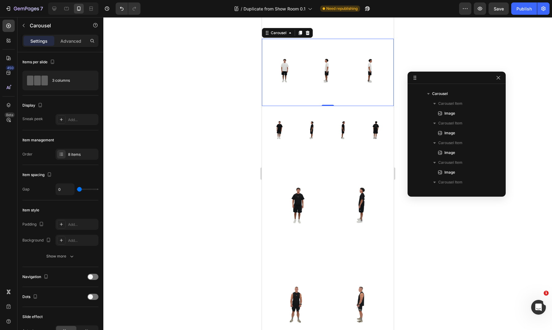
scroll to position [0, 0]
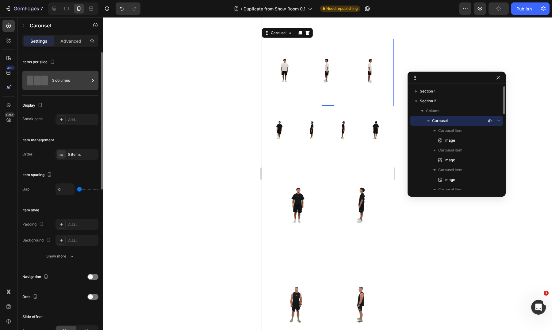
click at [58, 83] on div "3 columns" at bounding box center [70, 80] width 37 height 14
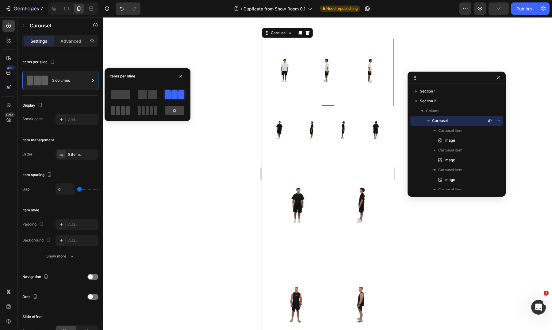
click at [154, 111] on span at bounding box center [155, 110] width 3 height 9
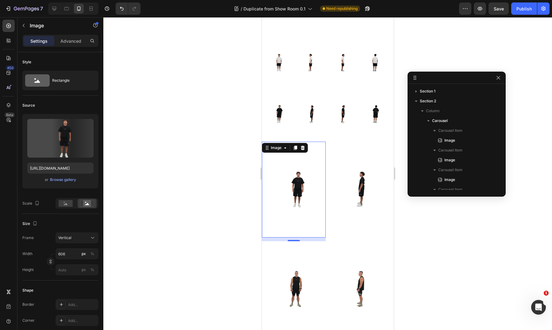
click at [325, 237] on img at bounding box center [294, 188] width 64 height 95
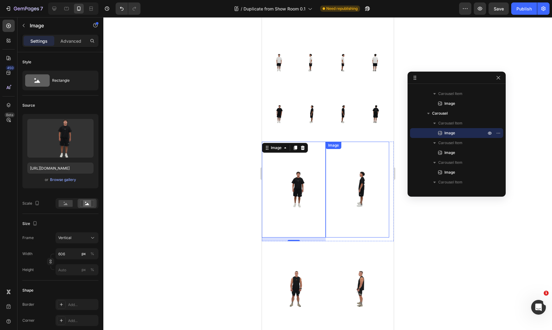
click at [327, 237] on div "Image" at bounding box center [358, 188] width 64 height 95
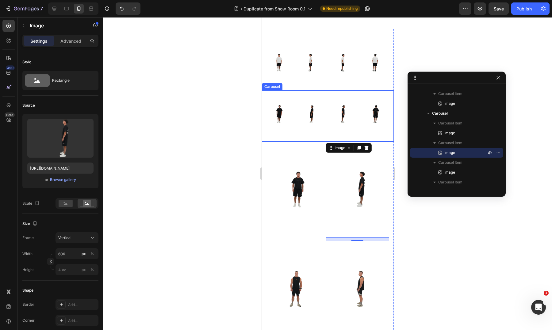
click at [318, 139] on div "Image" at bounding box center [310, 116] width 32 height 52
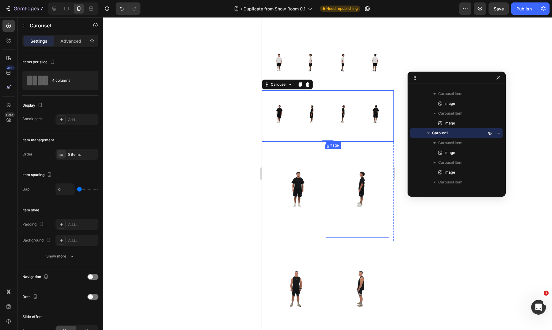
click at [329, 238] on div "Image" at bounding box center [358, 190] width 64 height 99
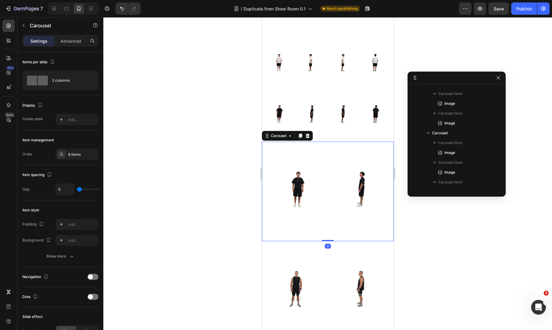
scroll to position [322, 0]
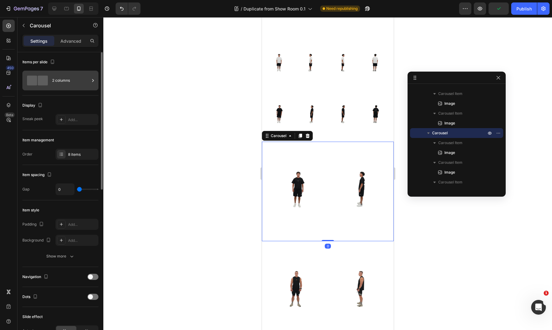
click at [61, 76] on div "2 columns" at bounding box center [70, 80] width 37 height 14
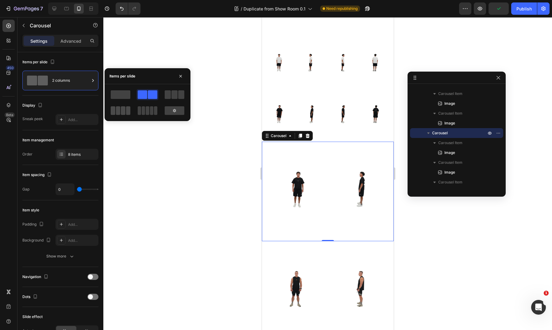
click at [124, 109] on span at bounding box center [123, 110] width 5 height 9
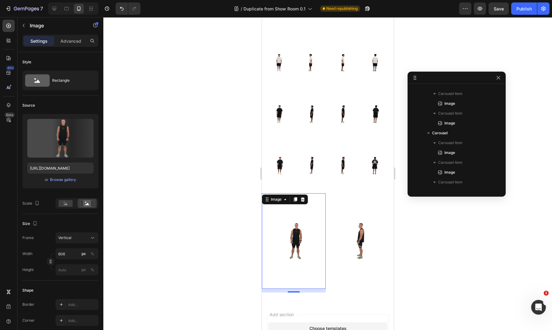
click at [325, 288] on img at bounding box center [294, 240] width 64 height 95
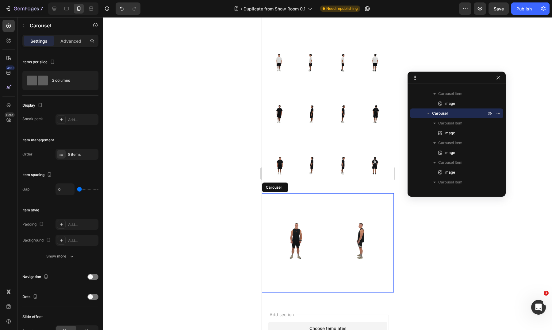
click at [331, 290] on div "Image" at bounding box center [358, 242] width 64 height 99
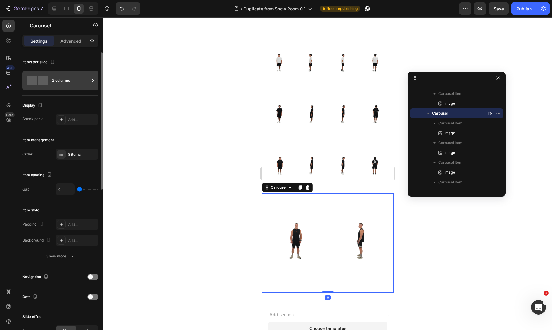
click at [60, 83] on div "2 columns" at bounding box center [70, 80] width 37 height 14
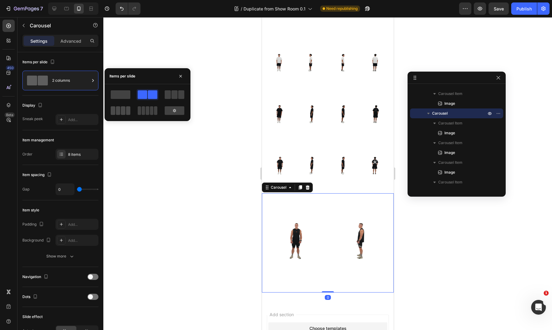
click at [118, 109] on span at bounding box center [118, 110] width 5 height 9
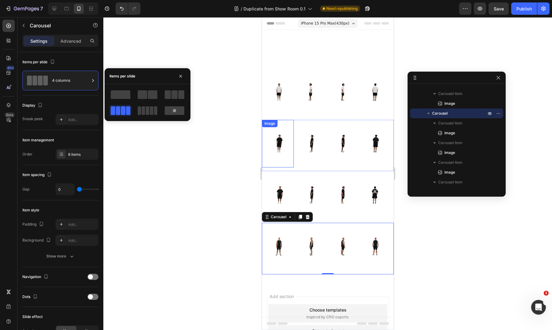
scroll to position [0, 0]
click at [56, 9] on icon at bounding box center [54, 9] width 4 height 4
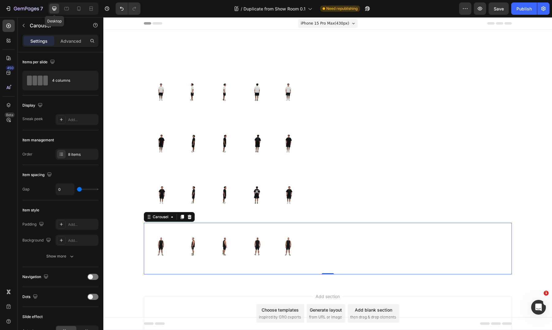
type input "1200"
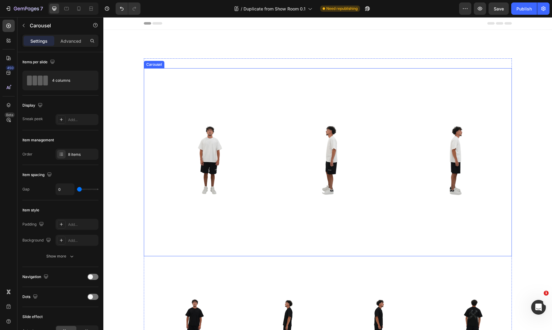
click at [363, 253] on div "Image" at bounding box center [328, 162] width 123 height 188
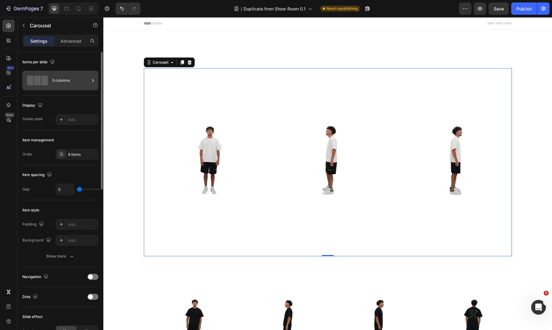
click at [60, 77] on div "3 columns" at bounding box center [70, 80] width 37 height 14
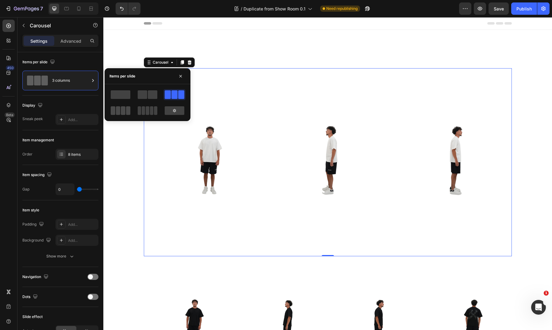
click at [154, 111] on span at bounding box center [155, 110] width 3 height 9
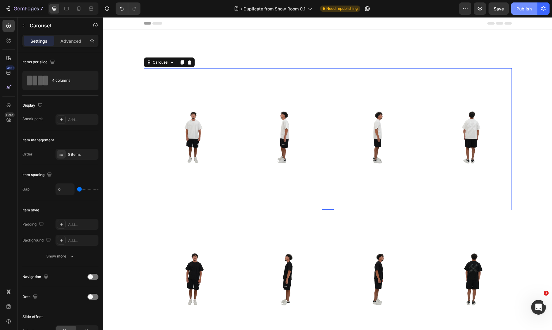
click at [534, 7] on button "Publish" at bounding box center [525, 8] width 26 height 12
